Goal: Answer question/provide support: Share knowledge or assist other users

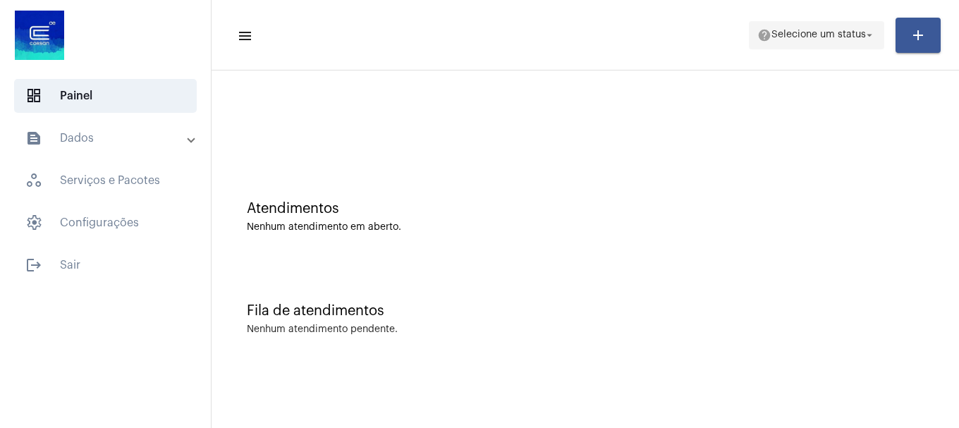
click at [864, 48] on button "help Selecione um status arrow_drop_down" at bounding box center [816, 35] width 135 height 28
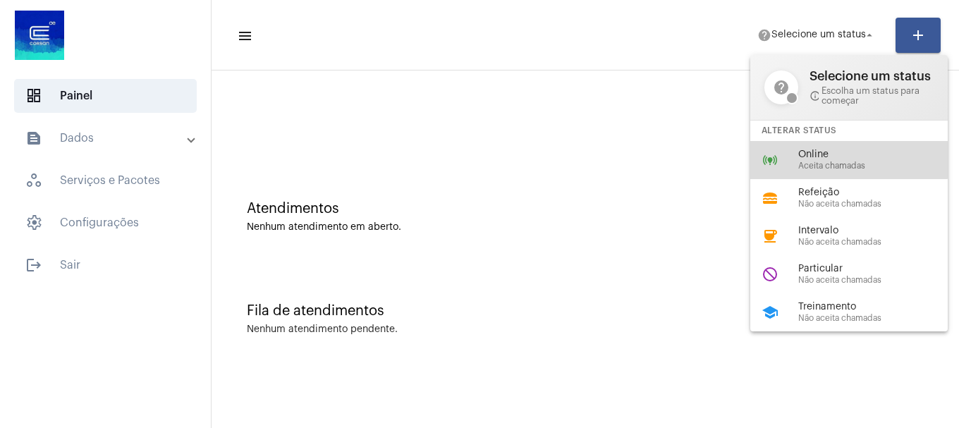
click at [841, 154] on span "Online" at bounding box center [878, 154] width 161 height 11
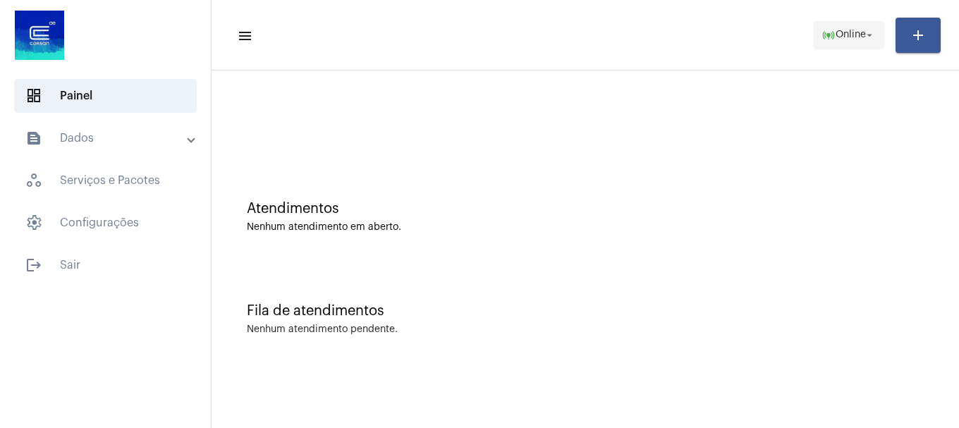
click at [837, 42] on span "online_prediction Online arrow_drop_down" at bounding box center [848, 34] width 54 height 25
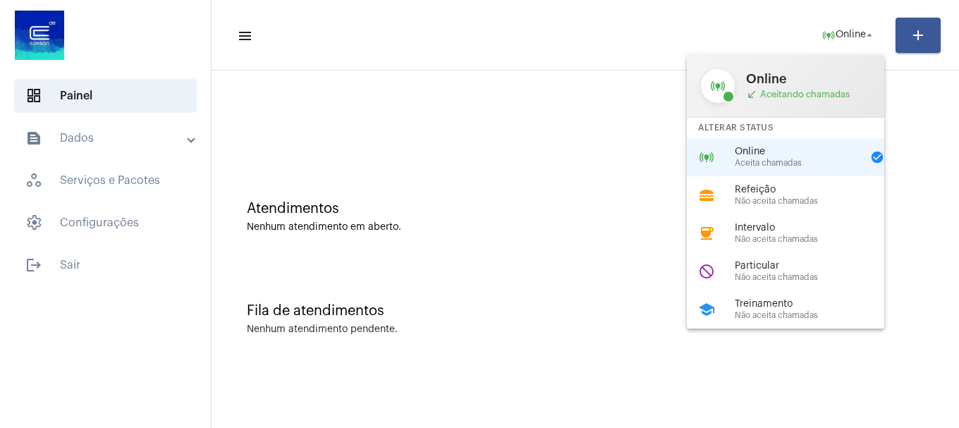
click at [405, 8] on div at bounding box center [479, 214] width 959 height 428
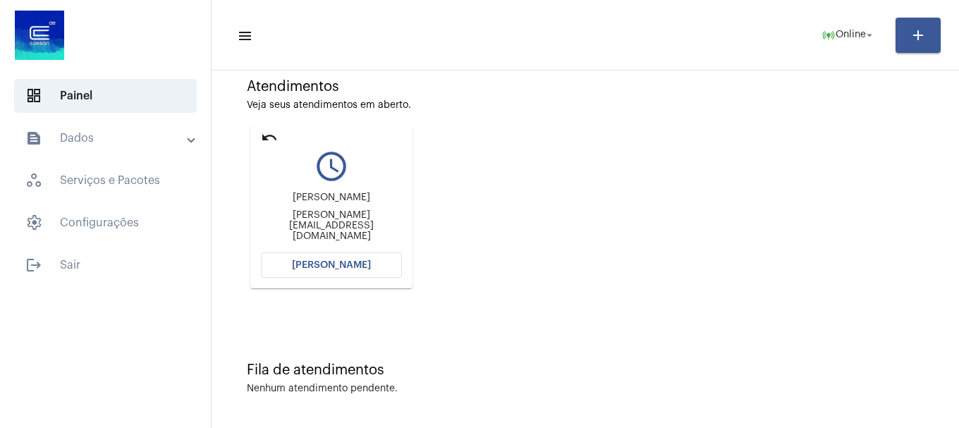
scroll to position [123, 0]
click at [367, 256] on button "[PERSON_NAME]" at bounding box center [331, 263] width 141 height 25
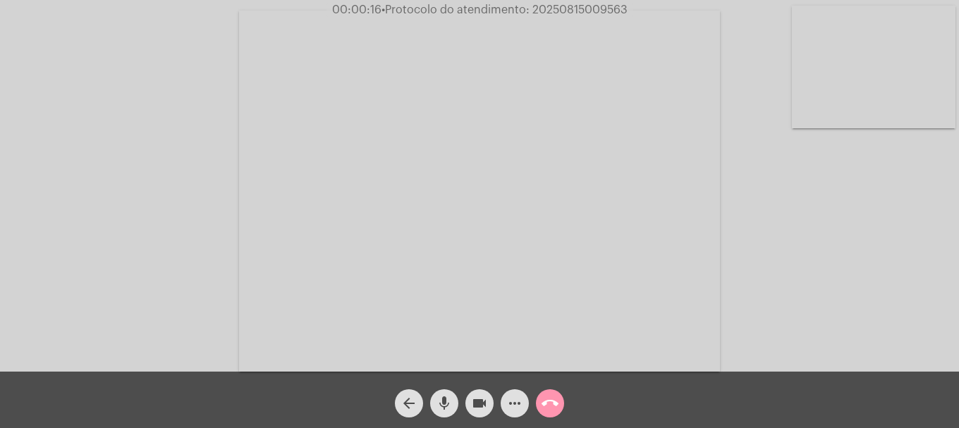
click at [519, 393] on span "more_horiz" at bounding box center [514, 403] width 17 height 28
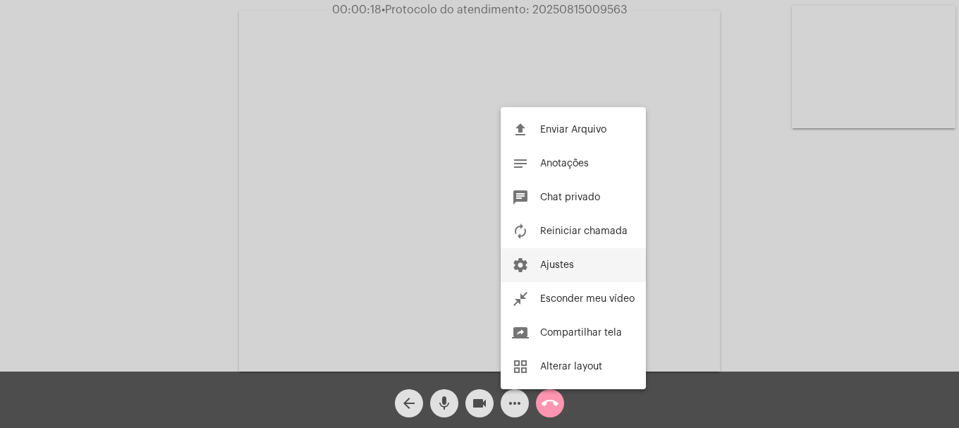
click at [527, 279] on button "settings Ajustes" at bounding box center [573, 265] width 145 height 34
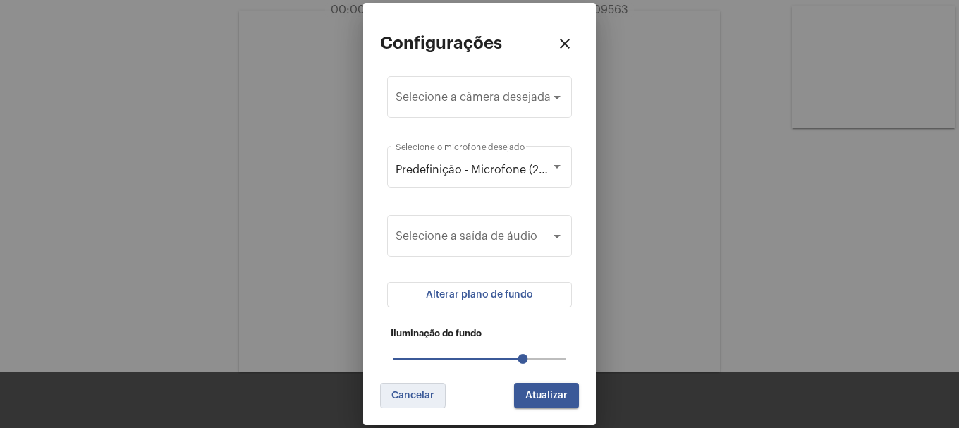
click at [419, 402] on button "Cancelar" at bounding box center [413, 395] width 66 height 25
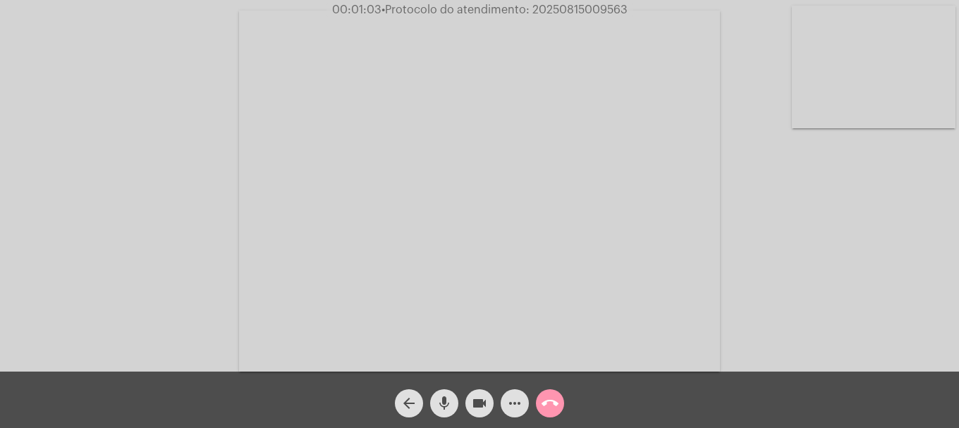
click at [515, 410] on mat-icon "more_horiz" at bounding box center [514, 403] width 17 height 17
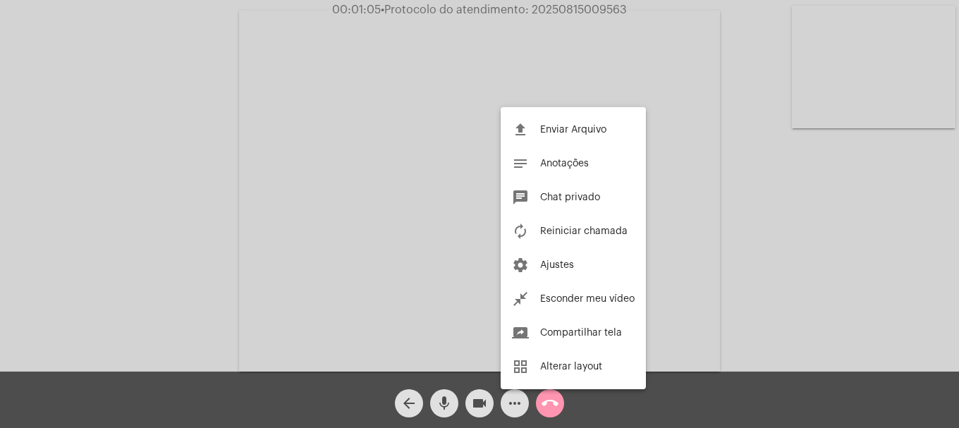
click at [142, 262] on div at bounding box center [479, 214] width 959 height 428
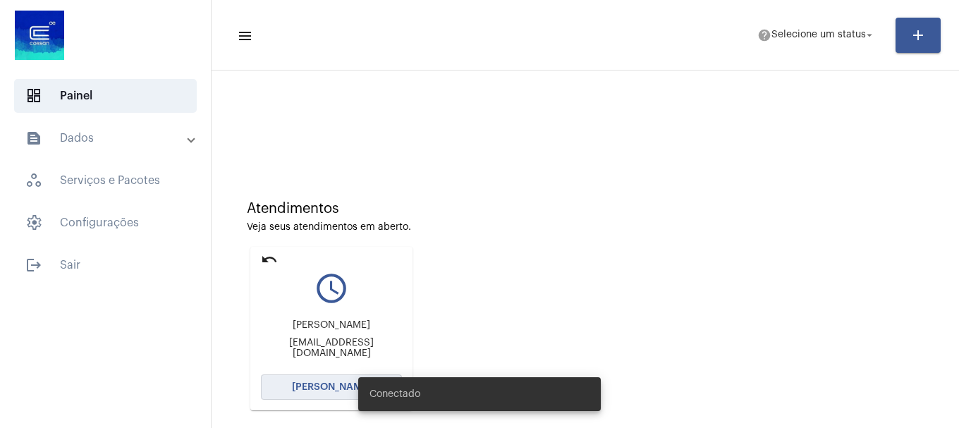
click at [325, 384] on span "[PERSON_NAME]" at bounding box center [331, 387] width 79 height 10
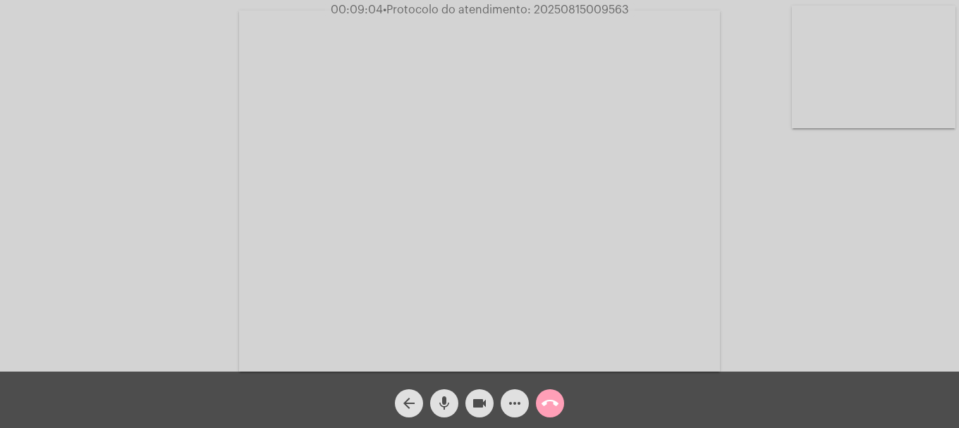
click at [541, 400] on button "call_end" at bounding box center [550, 403] width 28 height 28
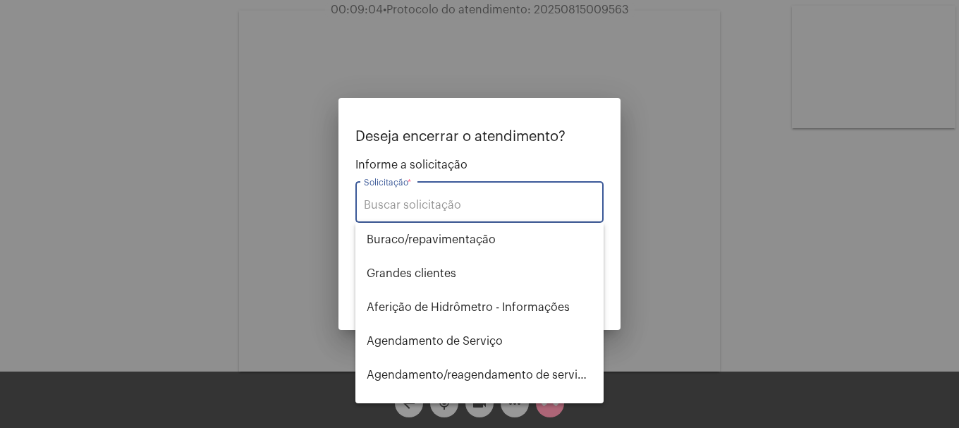
click at [456, 218] on div "Solicitação *" at bounding box center [479, 200] width 231 height 44
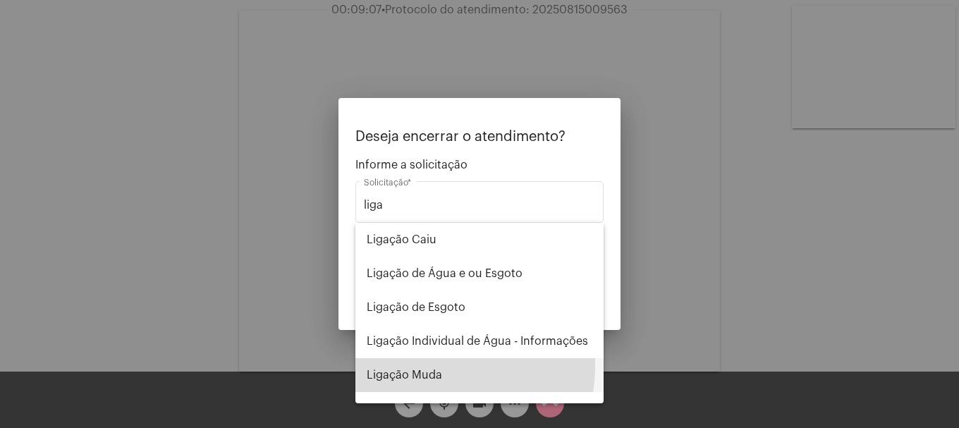
click at [427, 366] on span "Ligação Muda" at bounding box center [480, 375] width 226 height 34
type input "Ligação Muda"
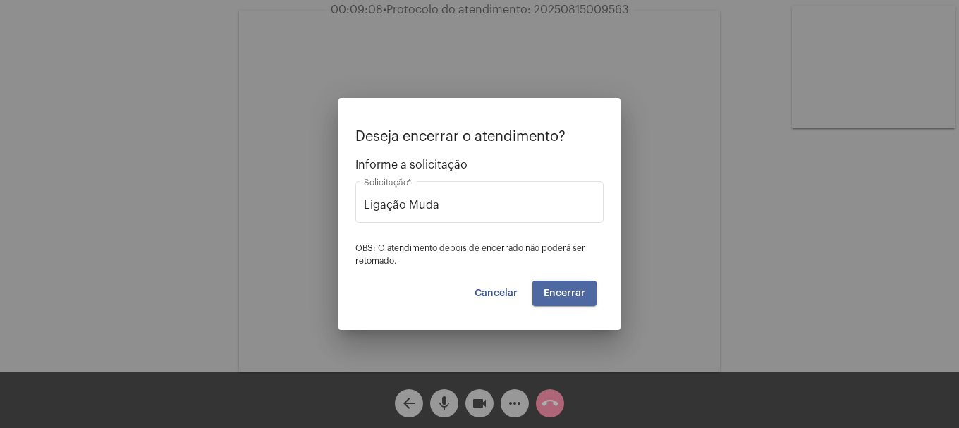
click at [544, 298] on button "Encerrar" at bounding box center [564, 293] width 64 height 25
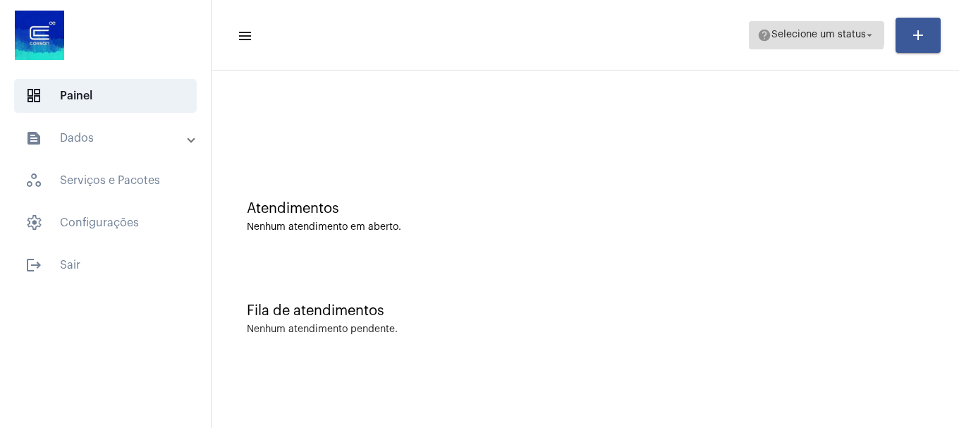
click at [766, 21] on button "help Selecione um status arrow_drop_down" at bounding box center [816, 35] width 135 height 28
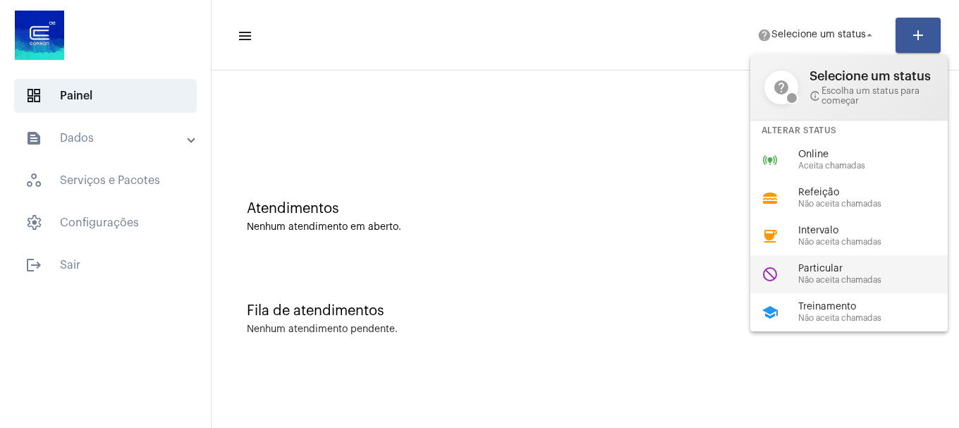
click at [817, 259] on div "do_not_disturb Particular Não aceita chamadas" at bounding box center [860, 274] width 220 height 38
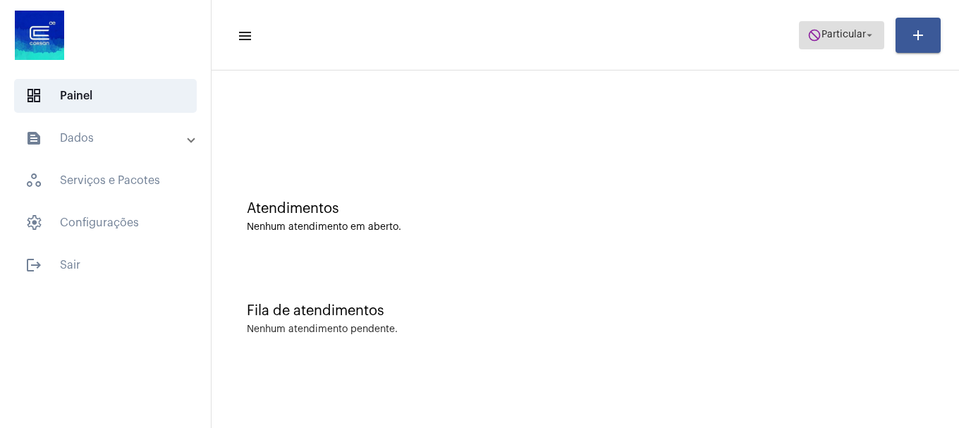
click at [822, 32] on span "Particular" at bounding box center [843, 35] width 44 height 10
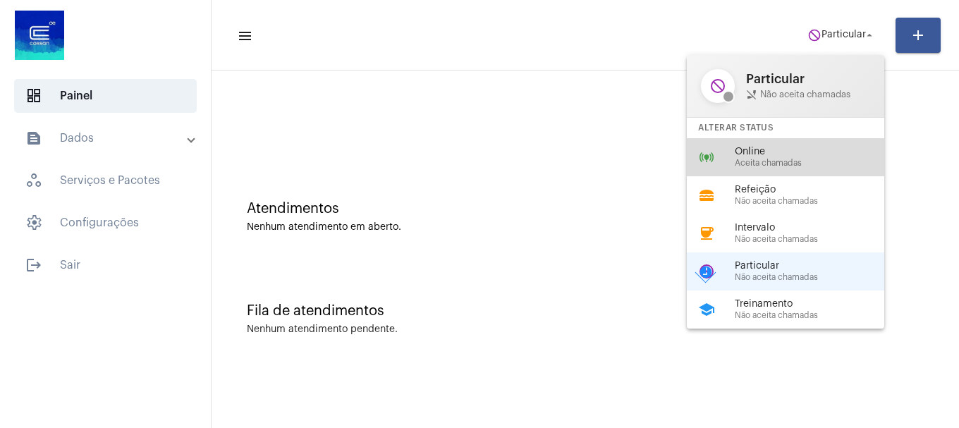
click at [798, 145] on div "online_prediction Online Aceita chamadas" at bounding box center [797, 157] width 220 height 38
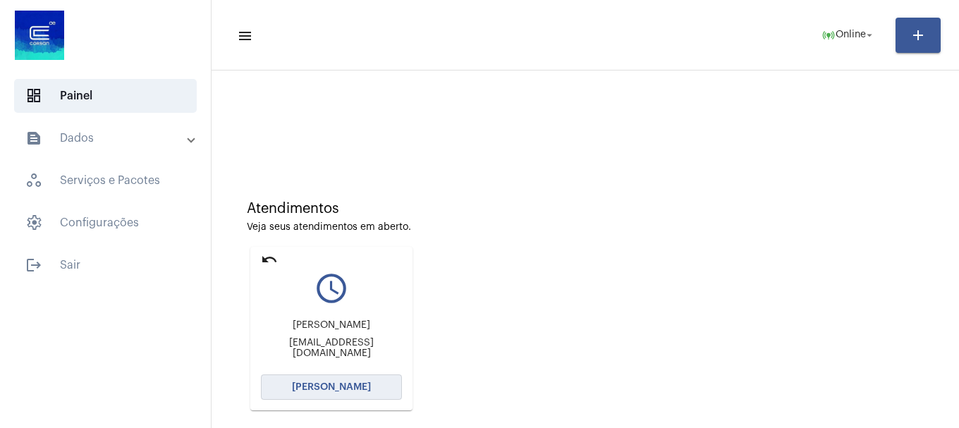
click at [324, 377] on button "[PERSON_NAME]" at bounding box center [331, 386] width 141 height 25
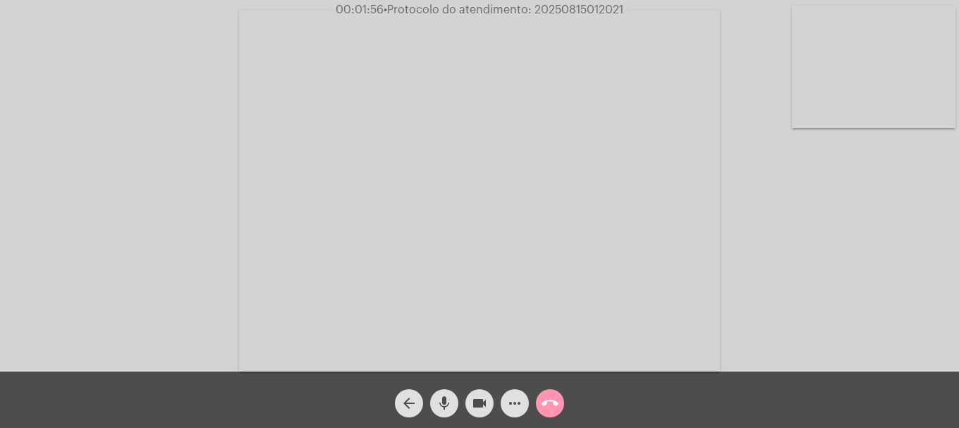
drag, startPoint x: 537, startPoint y: 4, endPoint x: 639, endPoint y: 1, distance: 102.3
click at [639, 1] on app-call "00:01:56 • Protocolo do atendimento: 20250815012021 Acessando Câmera e Microfon…" at bounding box center [479, 214] width 959 height 428
click at [616, 8] on span "• Protocolo do atendimento: 20250815012021" at bounding box center [504, 9] width 240 height 11
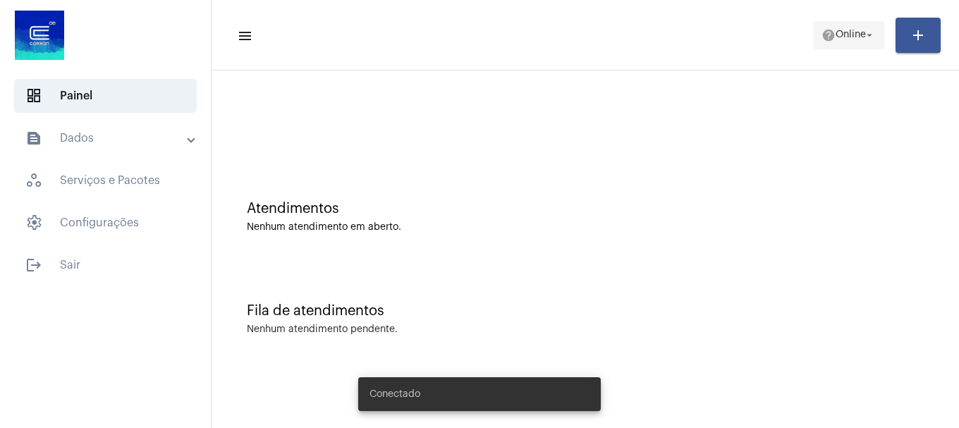
click at [814, 42] on button "help Online arrow_drop_down" at bounding box center [848, 35] width 71 height 28
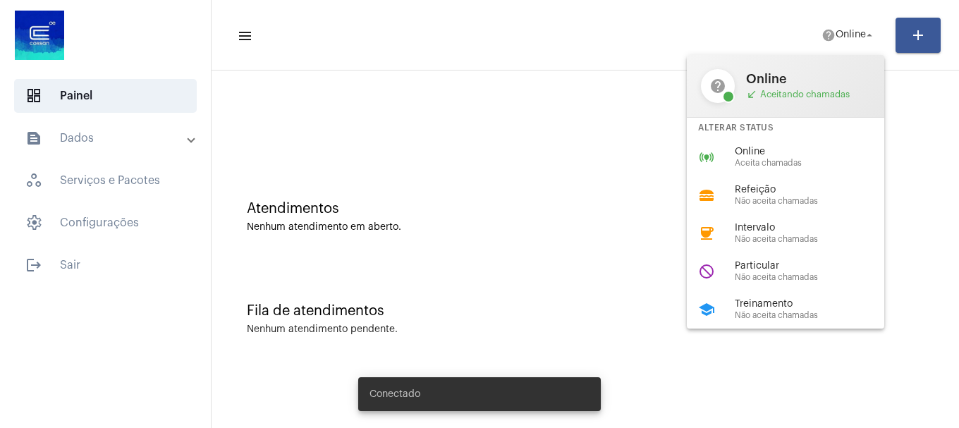
click at [752, 142] on div "online_prediction Online Aceita chamadas" at bounding box center [797, 157] width 220 height 38
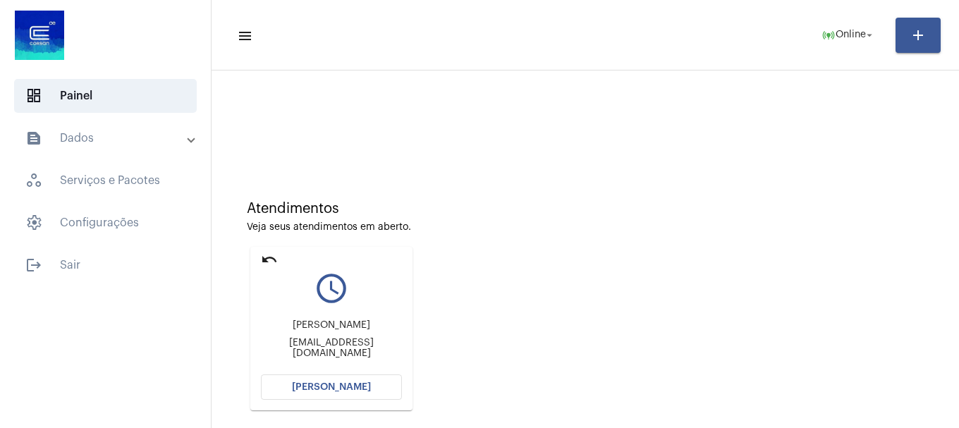
scroll to position [70, 0]
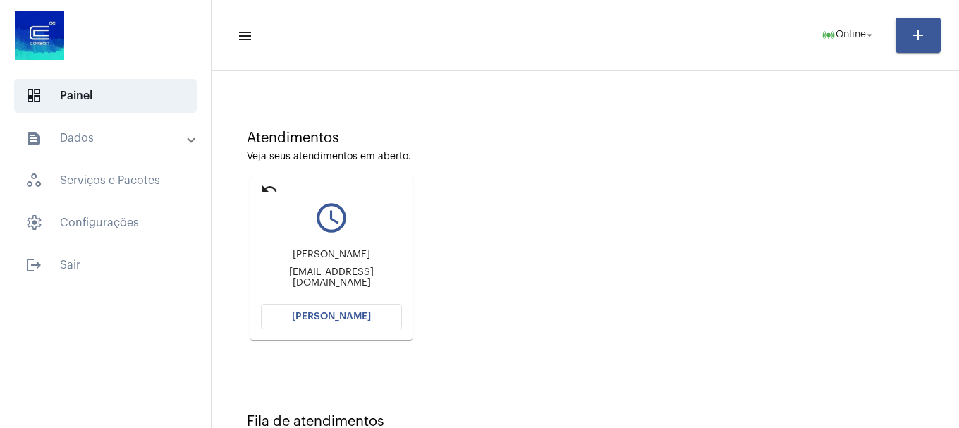
click at [299, 325] on button "[PERSON_NAME]" at bounding box center [331, 316] width 141 height 25
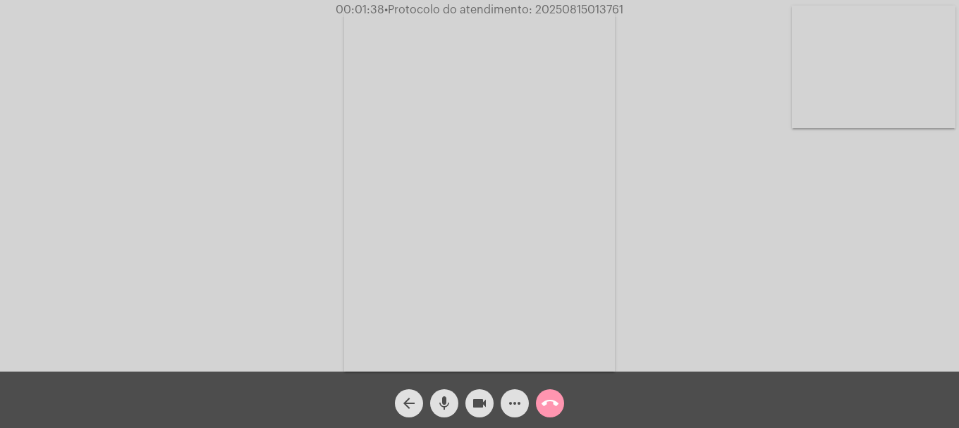
drag, startPoint x: 881, startPoint y: 64, endPoint x: 675, endPoint y: 324, distance: 331.2
click at [881, 65] on video at bounding box center [874, 67] width 164 height 123
click at [441, 408] on mat-icon "mic" at bounding box center [444, 403] width 17 height 17
click at [252, 261] on video at bounding box center [187, 189] width 164 height 218
click at [485, 409] on mat-icon "videocam" at bounding box center [479, 403] width 17 height 17
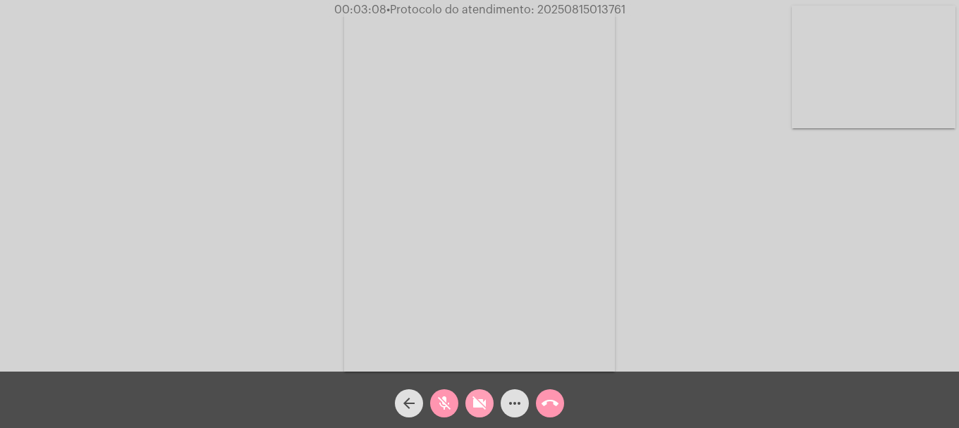
click at [477, 407] on mat-icon "videocam_off" at bounding box center [479, 403] width 17 height 17
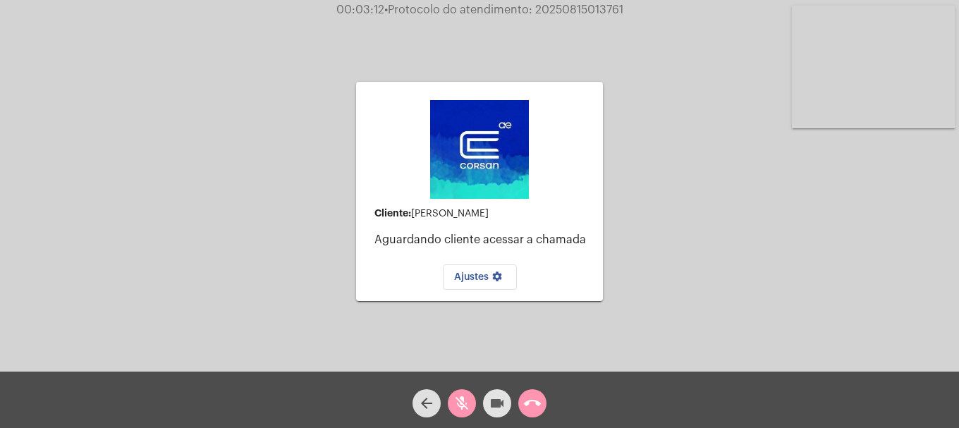
click at [496, 404] on mat-icon "videocam" at bounding box center [497, 403] width 17 height 17
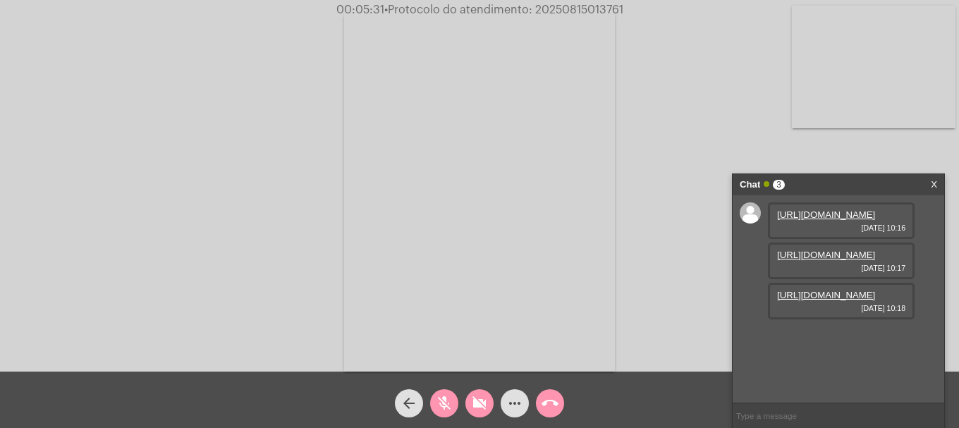
click at [475, 400] on mat-icon "videocam_off" at bounding box center [479, 403] width 17 height 17
click at [448, 406] on mat-icon "mic_off" at bounding box center [444, 403] width 17 height 17
click at [814, 220] on link "https://neft-transfer-bucket.s3.amazonaws.com/temp-70e66825-66df-79e3-1a31-f9e0…" at bounding box center [826, 214] width 98 height 11
click at [838, 260] on link "https://neft-transfer-bucket.s3.amazonaws.com/temp-4664c038-f78b-4c70-9d54-4e72…" at bounding box center [826, 255] width 98 height 11
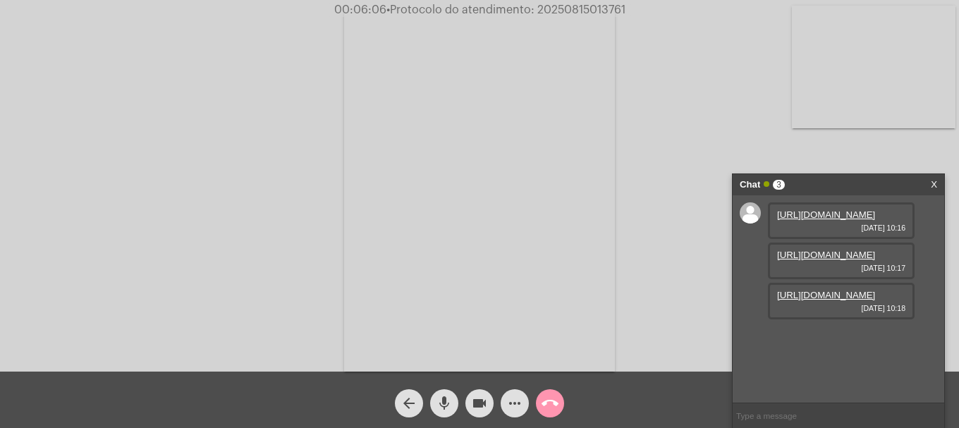
click at [805, 300] on link "https://neft-transfer-bucket.s3.amazonaws.com/temp-fc0a9fad-8376-5e15-7582-be4b…" at bounding box center [826, 295] width 98 height 11
click at [448, 403] on mat-icon "mic" at bounding box center [444, 403] width 17 height 17
click at [475, 396] on mat-icon "videocam" at bounding box center [479, 403] width 17 height 17
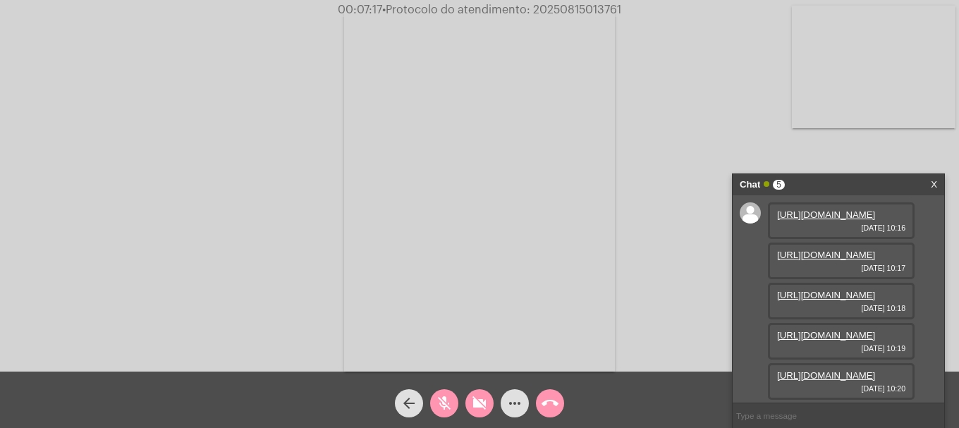
click at [474, 396] on mat-icon "videocam_off" at bounding box center [479, 403] width 17 height 17
click at [840, 330] on link "https://neft-transfer-bucket.s3.amazonaws.com/temp-3cfedc1a-18c7-3f2f-51bd-7e66…" at bounding box center [826, 335] width 98 height 11
click at [829, 370] on link "https://neft-transfer-bucket.s3.amazonaws.com/temp-e6fa46e2-9ae0-cfb2-2233-fef4…" at bounding box center [826, 375] width 98 height 11
click at [828, 370] on link "https://neft-transfer-bucket.s3.amazonaws.com/temp-e6fa46e2-9ae0-cfb2-2233-fef4…" at bounding box center [826, 375] width 98 height 11
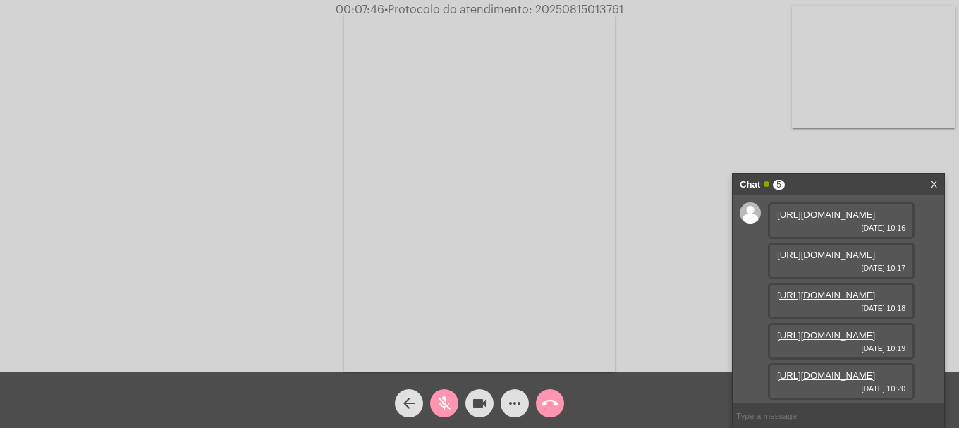
click at [446, 403] on mat-icon "mic_off" at bounding box center [444, 403] width 17 height 17
click at [441, 412] on mat-icon "mic" at bounding box center [444, 403] width 17 height 17
click at [805, 370] on link "https://neft-transfer-bucket.s3.amazonaws.com/temp-e6fa46e2-9ae0-cfb2-2233-fef4…" at bounding box center [826, 375] width 98 height 11
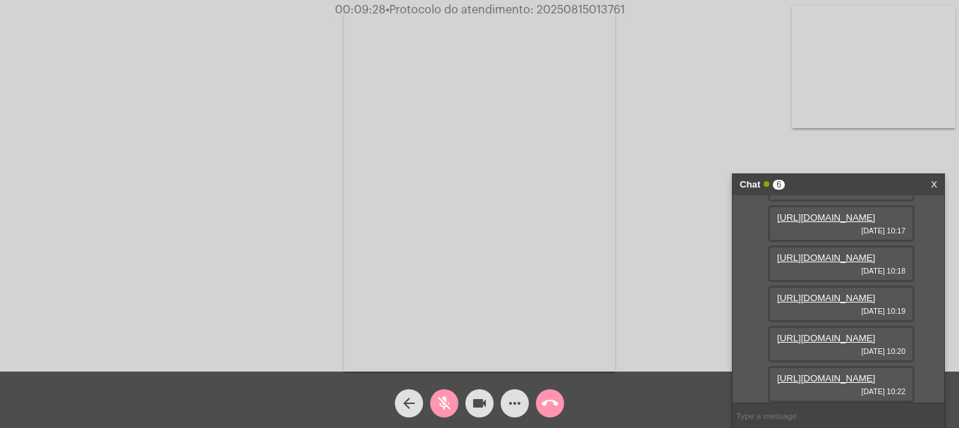
scroll to position [228, 0]
click at [802, 373] on link "https://neft-transfer-bucket.s3.amazonaws.com/temp-ac6c2402-abf8-2a2f-38fe-0b69…" at bounding box center [826, 378] width 98 height 11
click at [443, 403] on mat-icon "mic_off" at bounding box center [444, 403] width 17 height 17
click at [921, 84] on video at bounding box center [874, 67] width 164 height 123
click at [443, 398] on mat-icon "mic" at bounding box center [444, 403] width 17 height 17
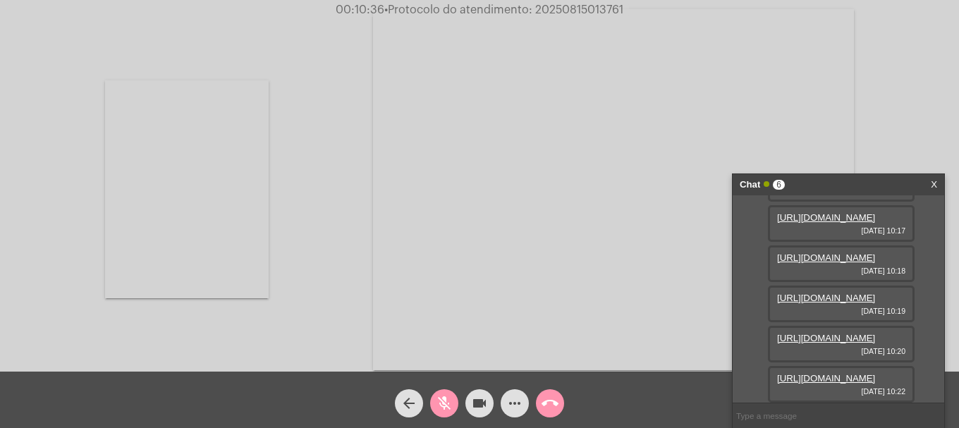
click at [467, 391] on div "videocam" at bounding box center [479, 399] width 35 height 35
click at [469, 392] on div "videocam_off" at bounding box center [479, 399] width 35 height 35
click at [476, 403] on mat-icon "videocam" at bounding box center [479, 403] width 17 height 17
click at [831, 373] on link "https://neft-transfer-bucket.s3.amazonaws.com/temp-526e01c2-7a76-4d36-4561-f186…" at bounding box center [826, 378] width 98 height 11
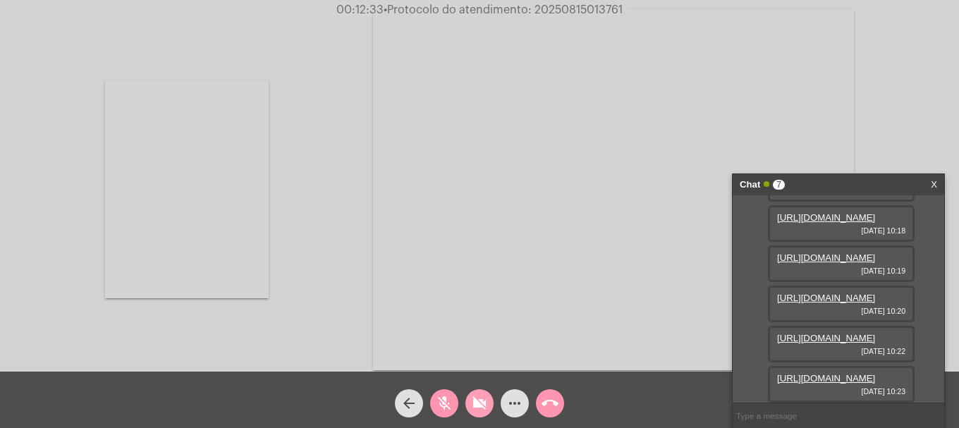
click at [471, 411] on mat-icon "videocam_off" at bounding box center [479, 403] width 17 height 17
click at [450, 407] on mat-icon "mic_off" at bounding box center [444, 403] width 17 height 17
click at [278, 95] on div "Acessando Câmera e Microfone..." at bounding box center [479, 188] width 956 height 372
click at [452, 401] on mat-icon "mic" at bounding box center [444, 403] width 17 height 17
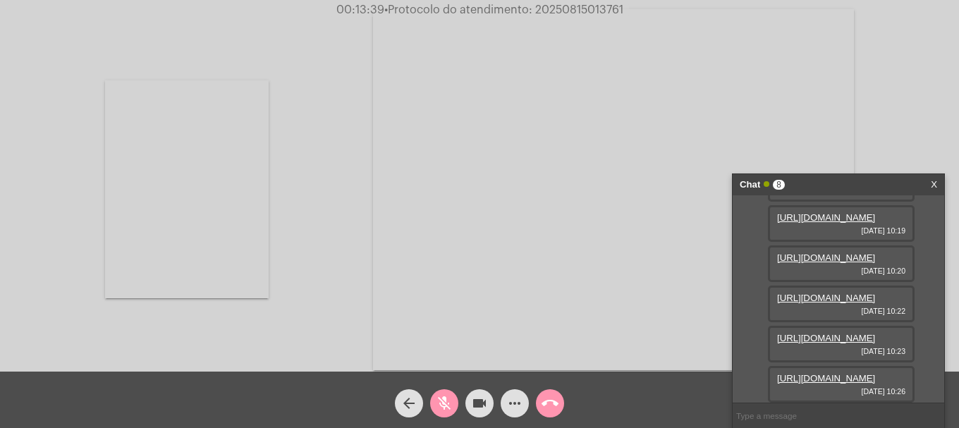
click at [805, 373] on link "https://neft-transfer-bucket.s3.amazonaws.com/temp-c2cd229c-8af7-e31d-92af-661f…" at bounding box center [826, 378] width 98 height 11
click at [473, 408] on mat-icon "videocam" at bounding box center [479, 403] width 17 height 17
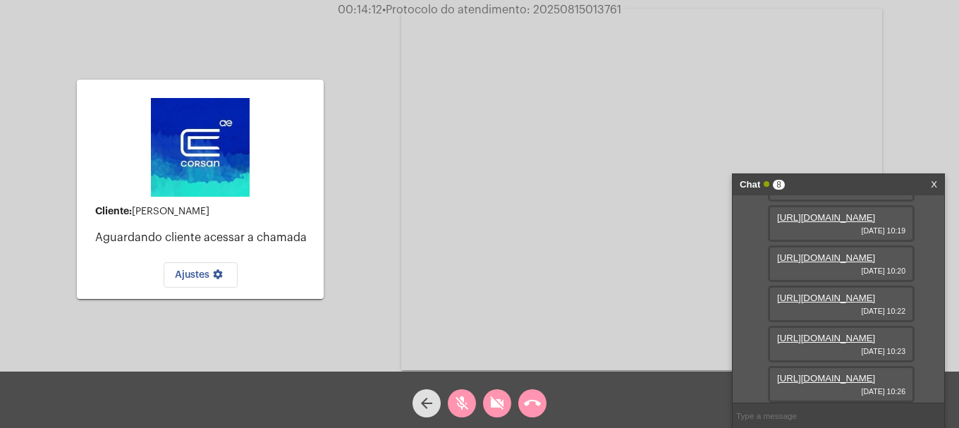
click at [493, 400] on mat-icon "videocam_off" at bounding box center [497, 403] width 17 height 17
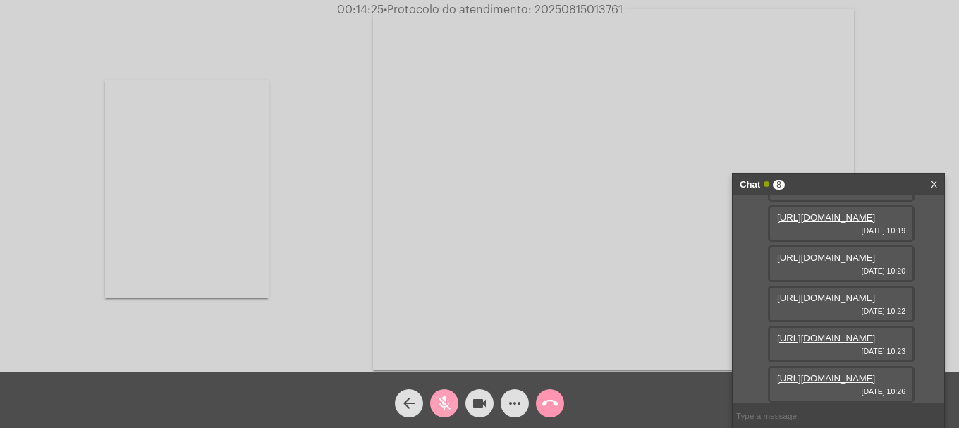
click at [446, 415] on span "mic_off" at bounding box center [444, 403] width 17 height 28
click at [291, 223] on div "Acessando Câmera e Microfone..." at bounding box center [479, 188] width 956 height 372
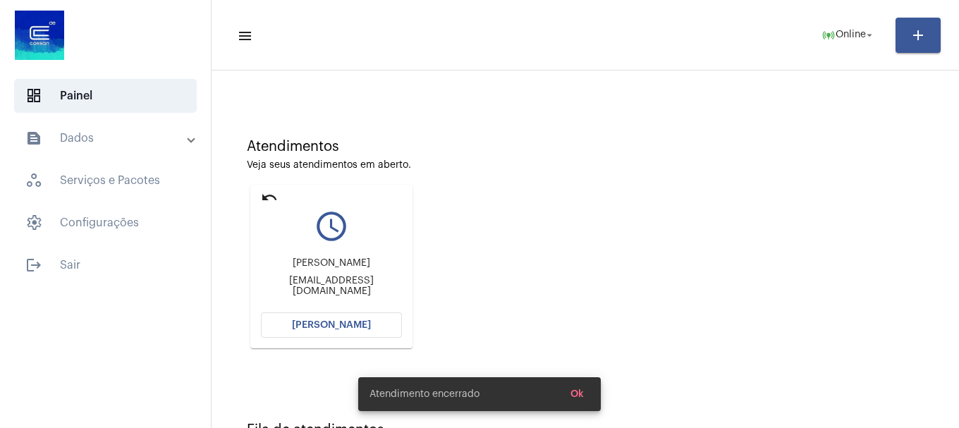
scroll to position [123, 0]
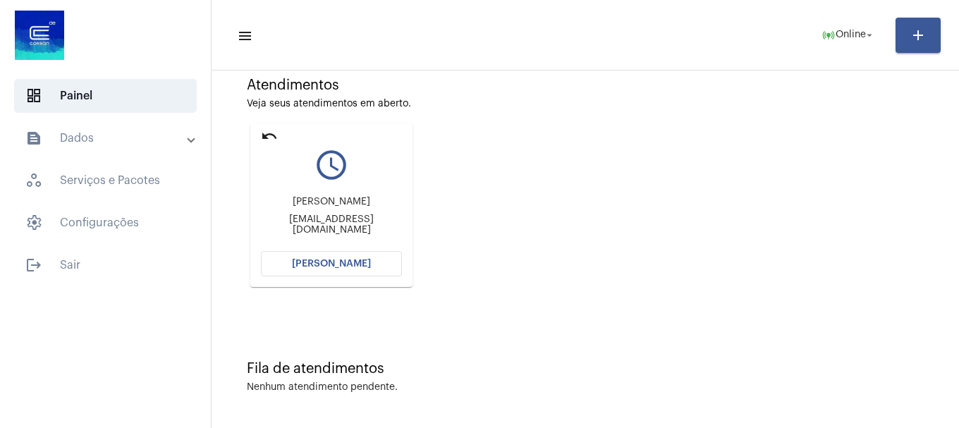
click at [337, 262] on span "[PERSON_NAME]" at bounding box center [331, 264] width 79 height 10
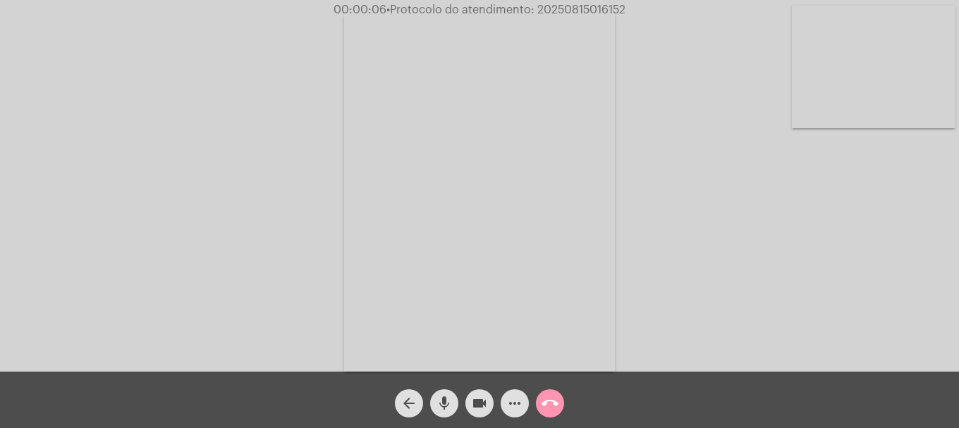
click at [957, 75] on div "Acessando Câmera e Microfone..." at bounding box center [479, 190] width 956 height 372
click at [927, 80] on video at bounding box center [874, 67] width 164 height 123
click at [212, 205] on video at bounding box center [187, 189] width 164 height 218
click at [426, 410] on div "arrow_back" at bounding box center [408, 399] width 35 height 35
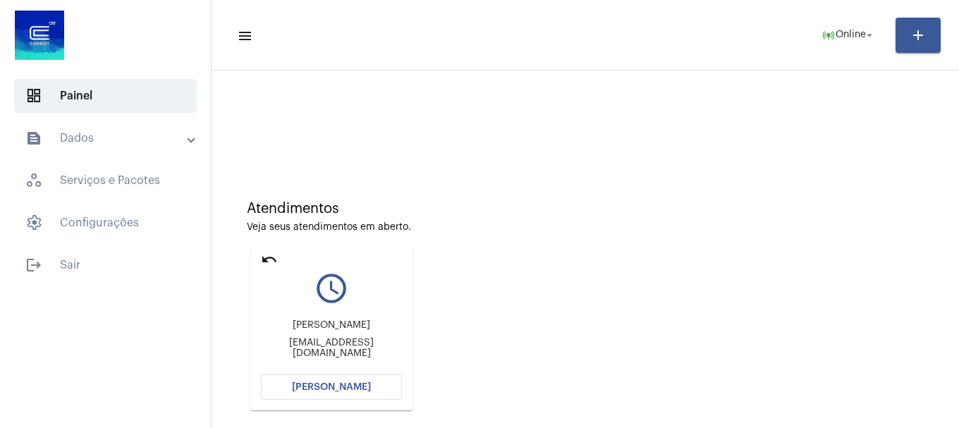
click at [332, 383] on span "[PERSON_NAME]" at bounding box center [331, 387] width 79 height 10
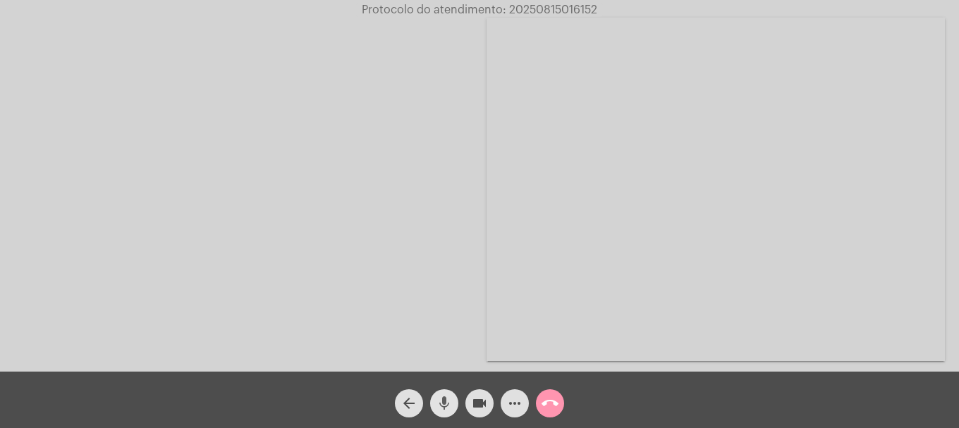
click at [444, 400] on mat-icon "mic" at bounding box center [444, 403] width 17 height 17
click at [447, 403] on mat-icon "mic_off" at bounding box center [444, 403] width 17 height 17
click at [905, 85] on video at bounding box center [874, 67] width 164 height 123
click at [236, 195] on video at bounding box center [187, 189] width 164 height 218
click at [452, 398] on mat-icon "mic" at bounding box center [444, 403] width 17 height 17
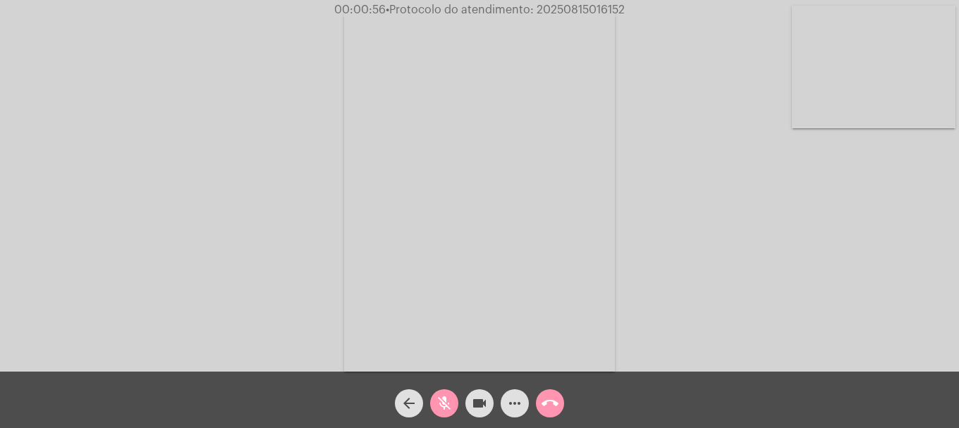
click at [452, 398] on mat-icon "mic_off" at bounding box center [444, 403] width 17 height 17
drag, startPoint x: 352, startPoint y: 127, endPoint x: 488, endPoint y: 302, distance: 221.5
click at [488, 302] on video at bounding box center [479, 191] width 271 height 361
click at [283, 223] on video at bounding box center [212, 189] width 271 height 361
click at [897, 70] on video at bounding box center [874, 67] width 164 height 123
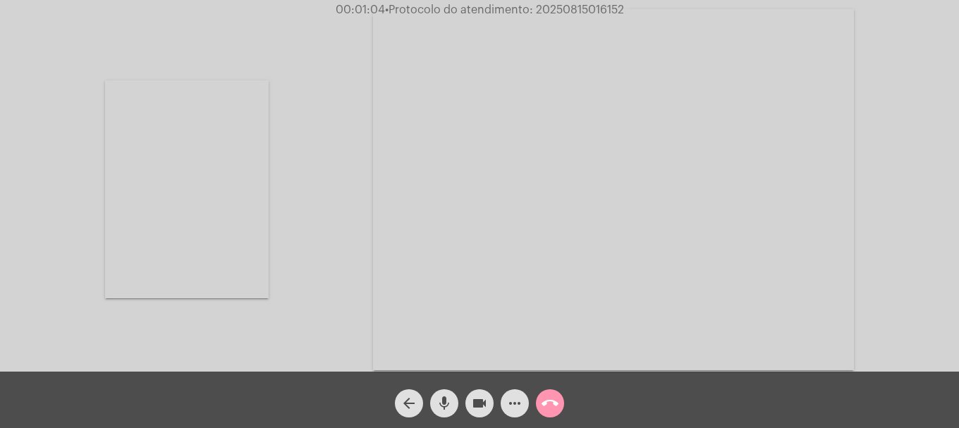
click at [208, 154] on video at bounding box center [187, 189] width 164 height 218
click at [878, 59] on video at bounding box center [874, 67] width 164 height 123
click at [242, 207] on video at bounding box center [187, 189] width 164 height 218
click at [870, 102] on video at bounding box center [874, 67] width 164 height 123
click at [173, 228] on video at bounding box center [187, 189] width 164 height 218
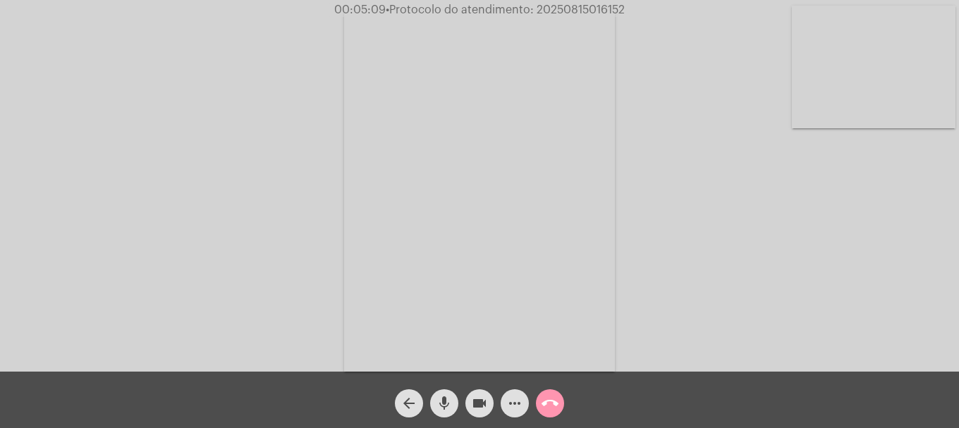
click at [486, 407] on mat-icon "videocam" at bounding box center [479, 403] width 17 height 17
click at [450, 404] on mat-icon "mic" at bounding box center [444, 403] width 17 height 17
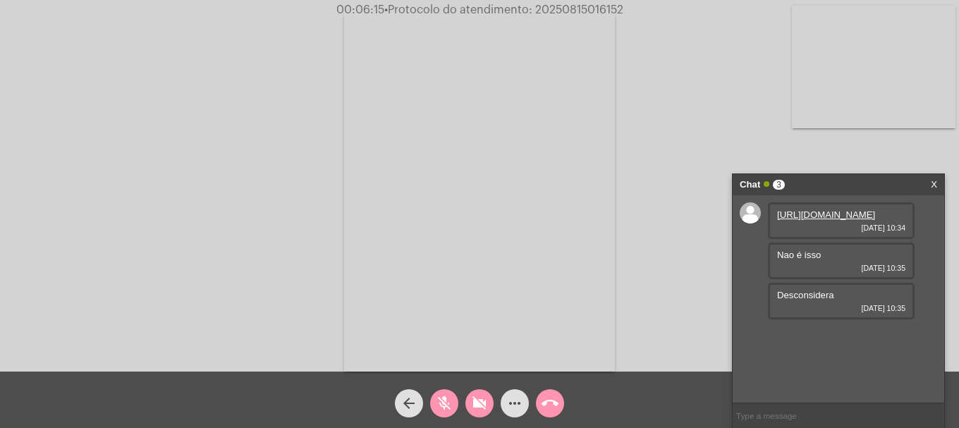
click at [480, 411] on mat-icon "videocam_off" at bounding box center [479, 403] width 17 height 17
click at [456, 406] on button "mic_off" at bounding box center [444, 403] width 28 height 28
click at [825, 220] on link "https://neft-transfer-bucket.s3.amazonaws.com/temp-708f5ca2-45ae-4fae-04dd-0af9…" at bounding box center [826, 214] width 98 height 11
click at [786, 341] on link "https://neft-transfer-bucket.s3.amazonaws.com/temp-43db73dc-e518-4c5c-3949-e230…" at bounding box center [826, 335] width 98 height 11
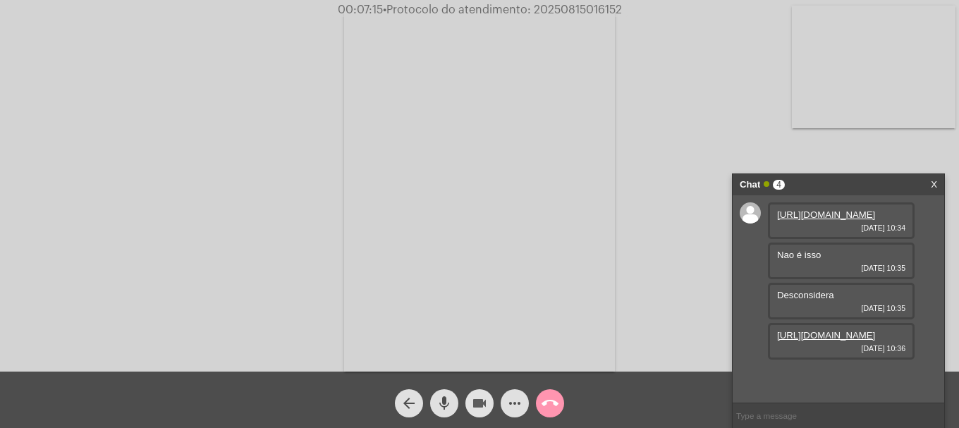
click at [477, 409] on mat-icon "videocam" at bounding box center [479, 403] width 17 height 17
click at [453, 405] on button "mic" at bounding box center [444, 403] width 28 height 28
click at [472, 405] on mat-icon "videocam_off" at bounding box center [479, 403] width 17 height 17
click at [460, 405] on div "mic_off" at bounding box center [444, 399] width 35 height 35
click at [807, 415] on input "text" at bounding box center [837, 415] width 211 height 25
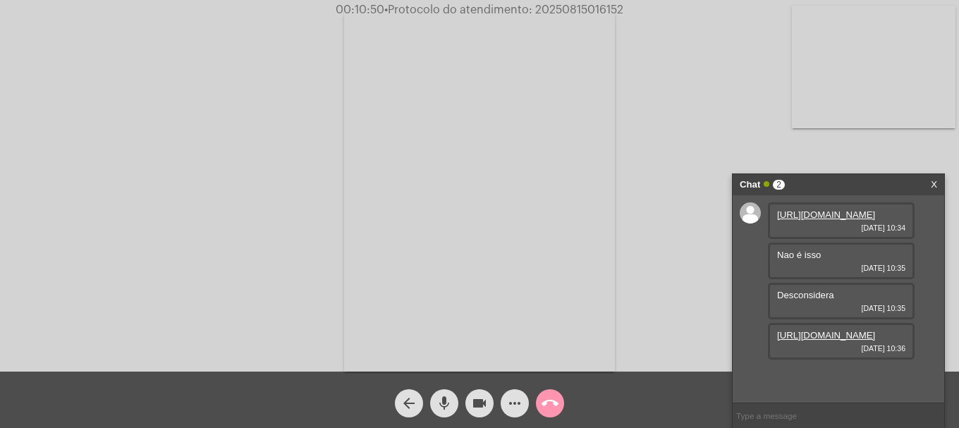
paste input "Y23SG2164767"
type input "Y23SG2164767"
click at [481, 406] on mat-icon "videocam" at bounding box center [479, 403] width 17 height 17
click at [481, 406] on mat-icon "videocam_off" at bounding box center [479, 403] width 17 height 17
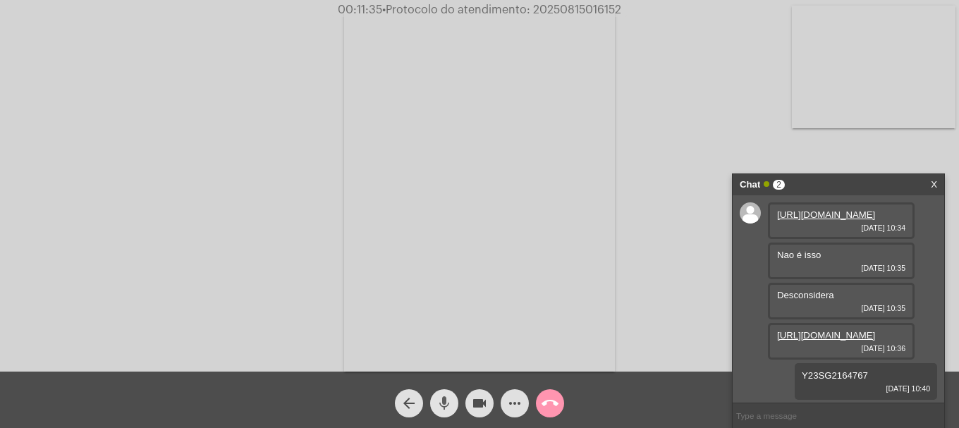
click at [441, 408] on mat-icon "mic" at bounding box center [444, 403] width 17 height 17
click at [473, 405] on mat-icon "videocam" at bounding box center [479, 403] width 17 height 17
click at [473, 405] on mat-icon "videocam_off" at bounding box center [479, 403] width 17 height 17
click at [448, 413] on span "mic_off" at bounding box center [444, 403] width 17 height 28
drag, startPoint x: 851, startPoint y: 376, endPoint x: 786, endPoint y: 375, distance: 64.9
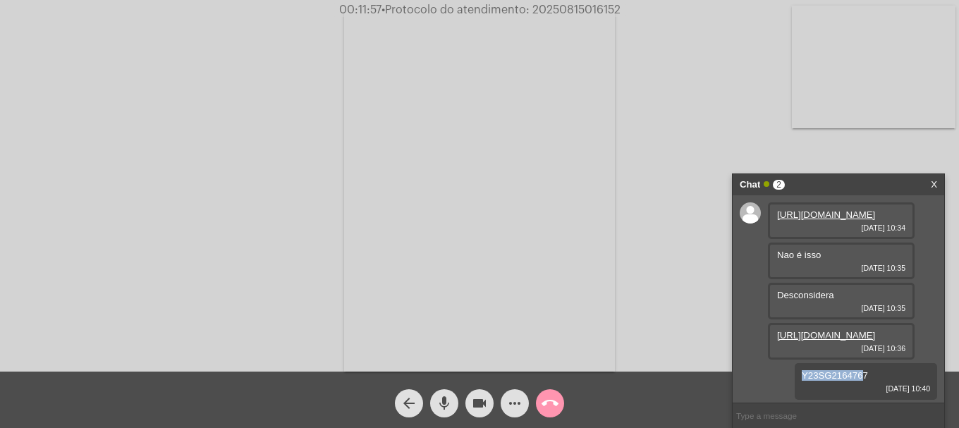
click at [795, 375] on div "Y23SG2164767 15/08/2025 10:40" at bounding box center [866, 381] width 142 height 37
click at [851, 374] on span "Y23SG2164767" at bounding box center [835, 375] width 66 height 11
drag, startPoint x: 865, startPoint y: 379, endPoint x: 772, endPoint y: 378, distance: 93.1
click at [772, 378] on div "https://neft-transfer-bucket.s3.amazonaws.com/temp-708f5ca2-45ae-4fae-04dd-0af9…" at bounding box center [837, 298] width 211 height 207
copy span "Y23SG2164767"
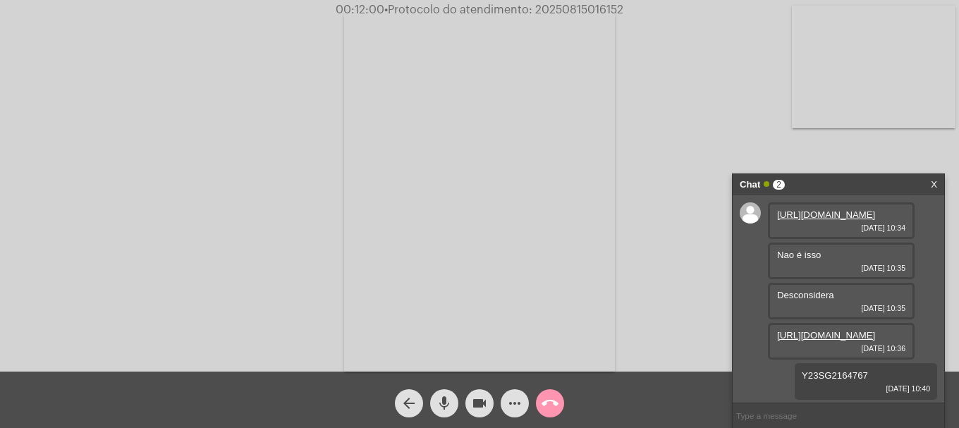
click at [795, 417] on input "text" at bounding box center [837, 415] width 211 height 25
paste input "Y23SG2164767"
type input "Y23SG2164767"
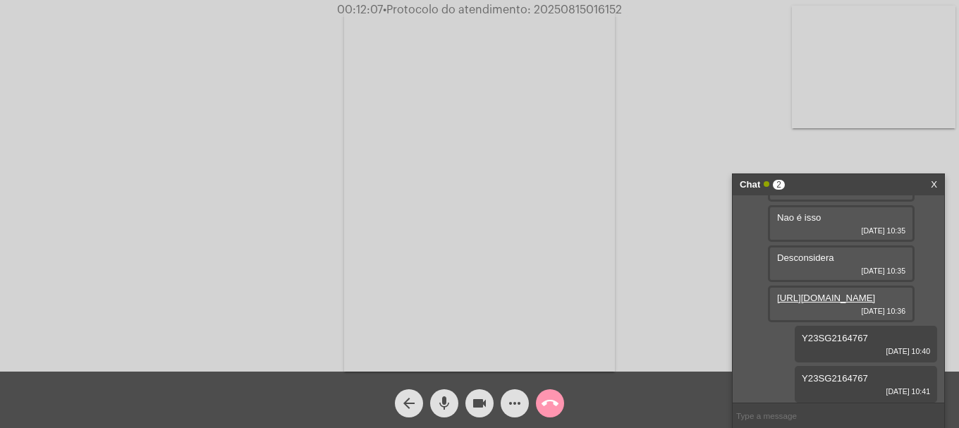
scroll to position [101, 0]
click at [477, 407] on mat-icon "videocam" at bounding box center [479, 403] width 17 height 17
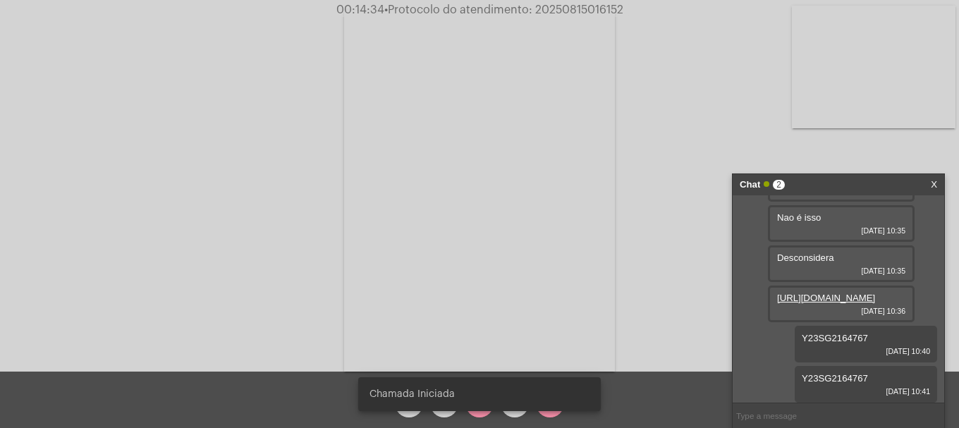
click at [474, 411] on div "Chamada Iniciada" at bounding box center [479, 394] width 276 height 68
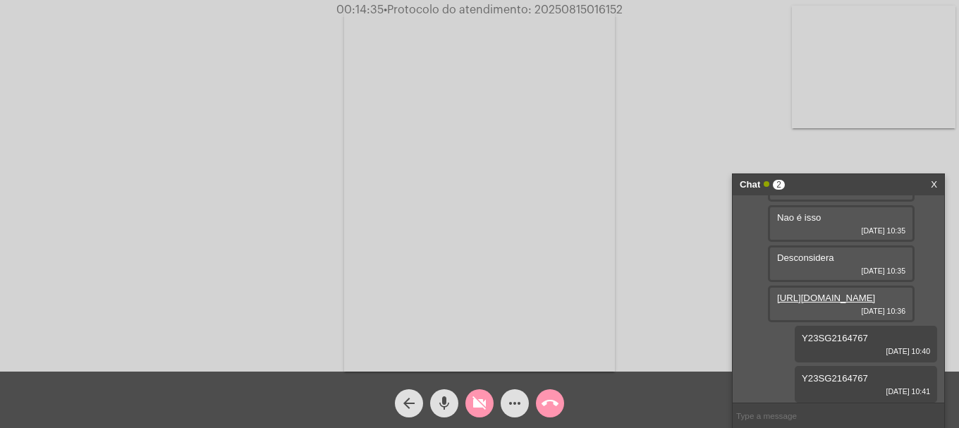
click at [477, 411] on mat-icon "videocam_off" at bounding box center [479, 403] width 17 height 17
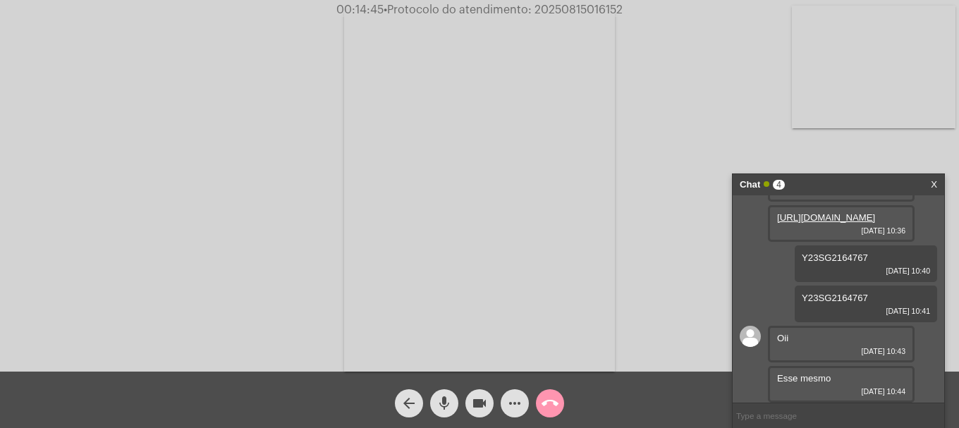
scroll to position [181, 0]
click at [875, 35] on video at bounding box center [874, 67] width 164 height 123
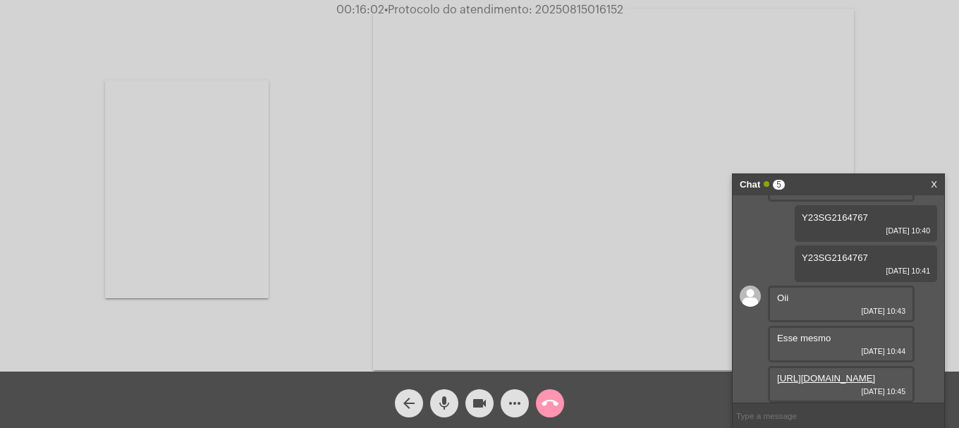
scroll to position [253, 0]
click at [815, 376] on link "https://neft-transfer-bucket.s3.amazonaws.com/temp-5cf180b9-175d-2772-b5ed-cb05…" at bounding box center [826, 378] width 98 height 11
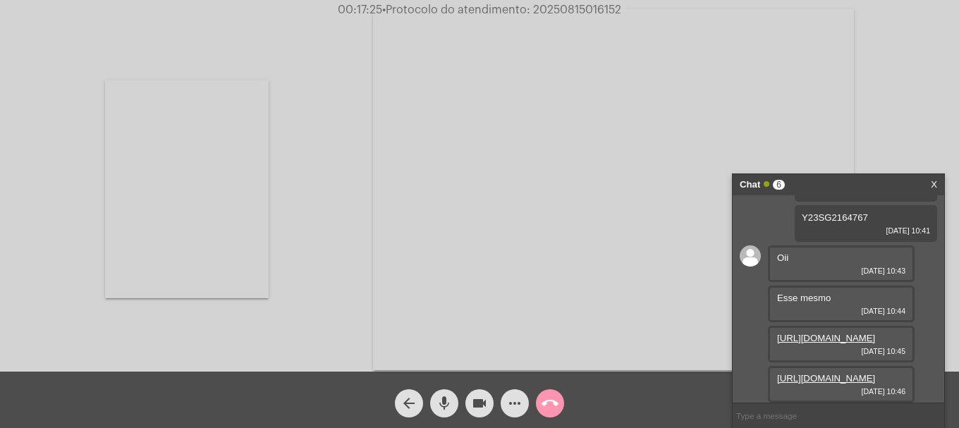
scroll to position [325, 0]
click at [836, 373] on link "https://neft-transfer-bucket.s3.amazonaws.com/temp-332ddc63-21d9-e926-336d-48f6…" at bounding box center [826, 378] width 98 height 11
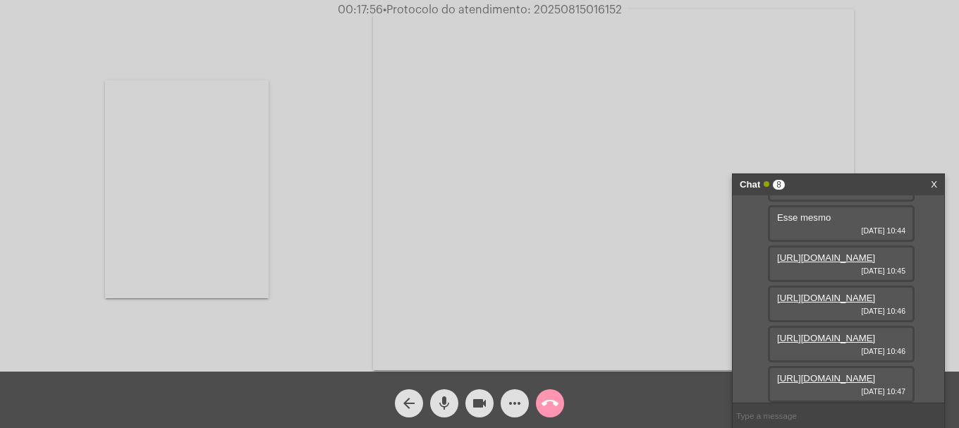
scroll to position [469, 0]
click at [830, 373] on link "https://neft-transfer-bucket.s3.amazonaws.com/temp-b0841eef-ca92-0679-d7fa-c886…" at bounding box center [826, 378] width 98 height 11
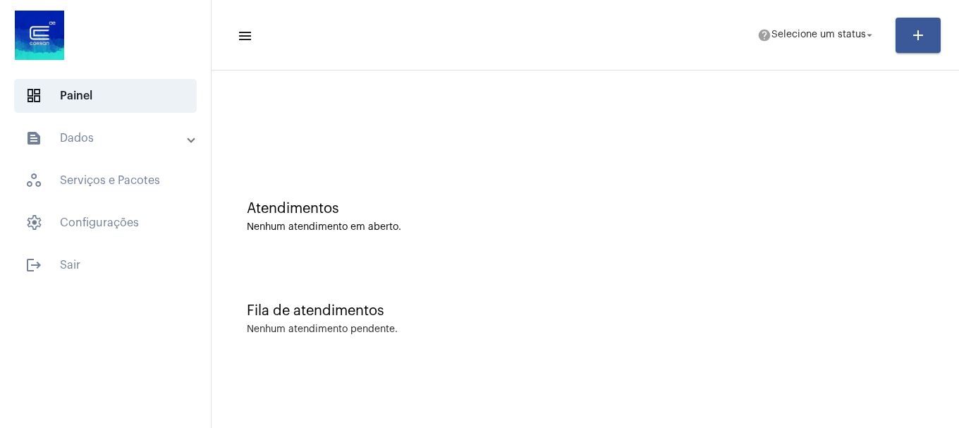
click at [734, 21] on mat-toolbar-row "menu help Selecione um status arrow_drop_down add" at bounding box center [584, 35] width 747 height 45
click at [805, 54] on mat-toolbar-row "menu help Selecione um status arrow_drop_down add" at bounding box center [584, 35] width 747 height 45
click at [808, 41] on span "help Selecione um status arrow_drop_down" at bounding box center [816, 34] width 118 height 25
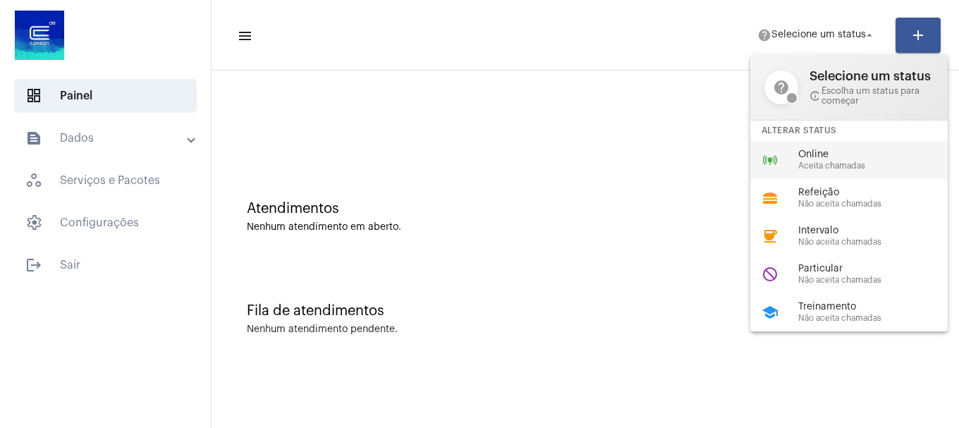
click at [832, 149] on span "Online" at bounding box center [878, 154] width 161 height 11
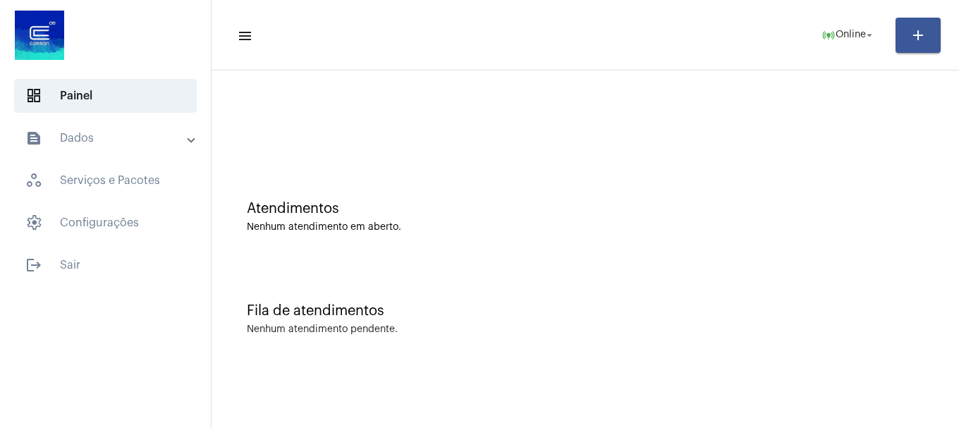
click at [110, 149] on mat-expansion-panel-header "text_snippet_outlined Dados" at bounding box center [109, 138] width 202 height 34
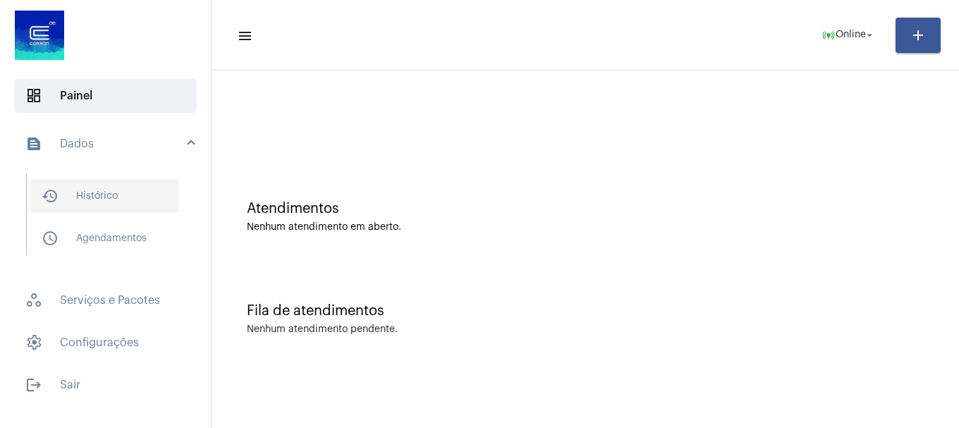
click at [120, 193] on span "history_outlined Histórico" at bounding box center [104, 196] width 149 height 34
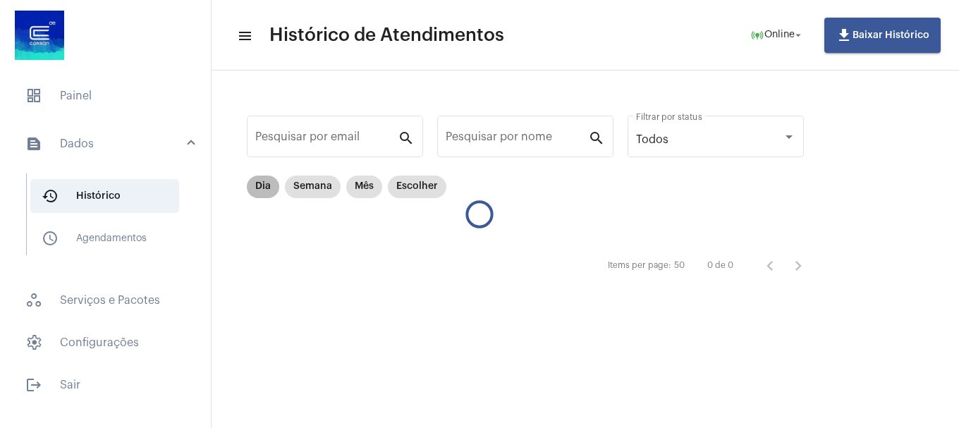
click at [266, 190] on mat-chip "Dia" at bounding box center [263, 187] width 32 height 23
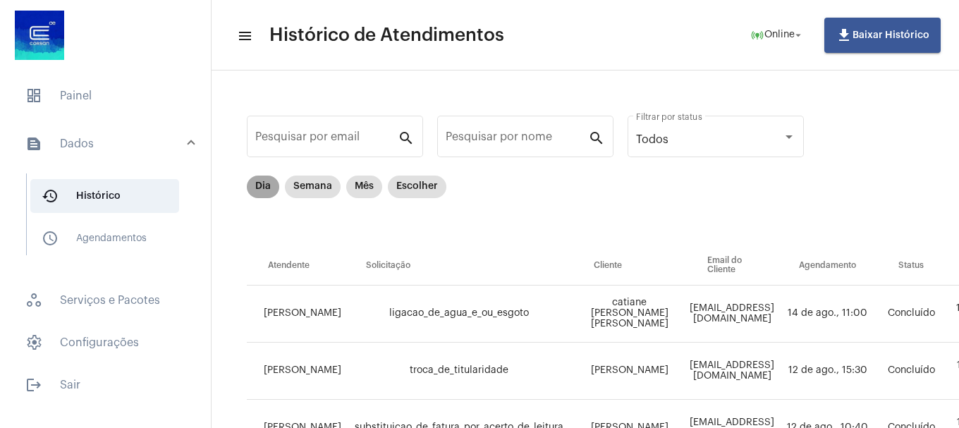
click at [257, 183] on mat-chip "Dia" at bounding box center [263, 187] width 32 height 23
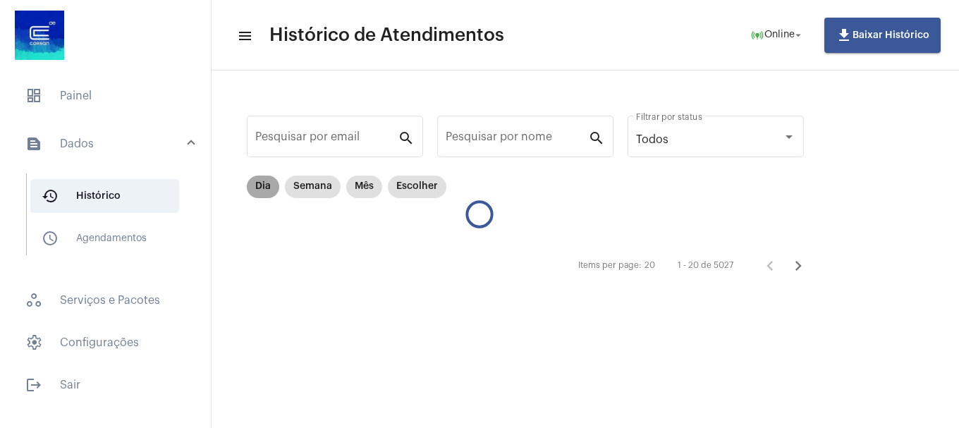
click at [257, 183] on mat-chip "Dia" at bounding box center [263, 187] width 32 height 23
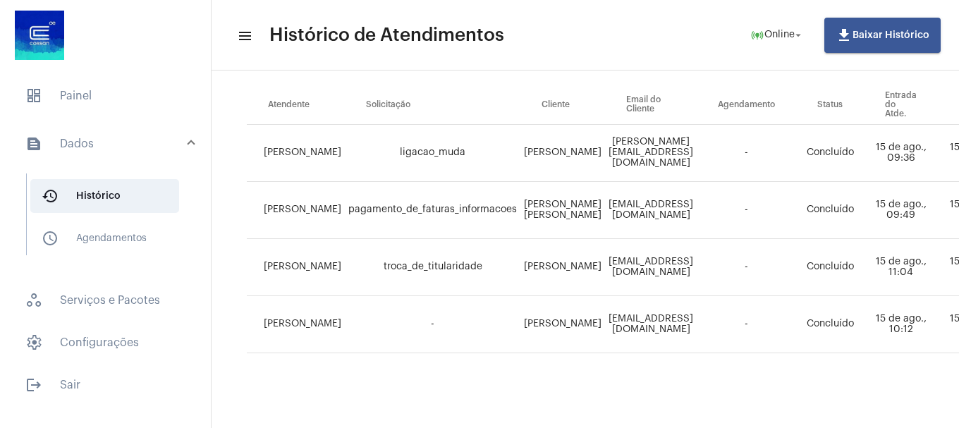
scroll to position [171, 633]
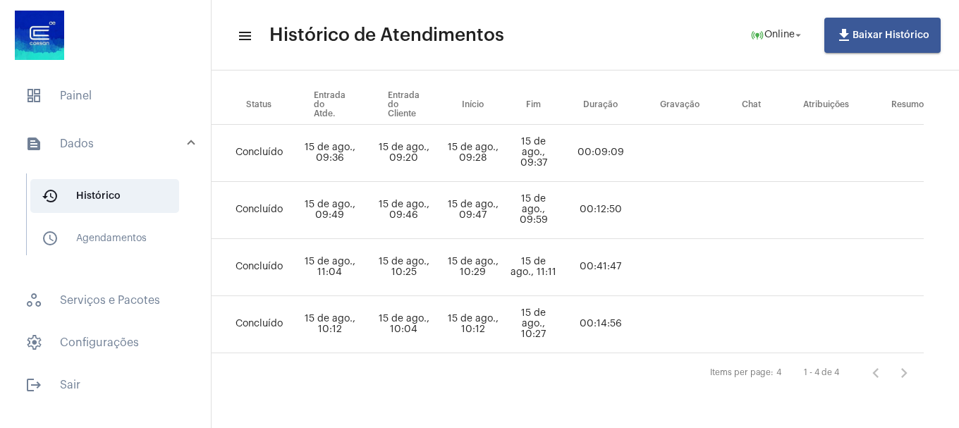
click at [594, 263] on td "00:41:47" at bounding box center [600, 267] width 77 height 57
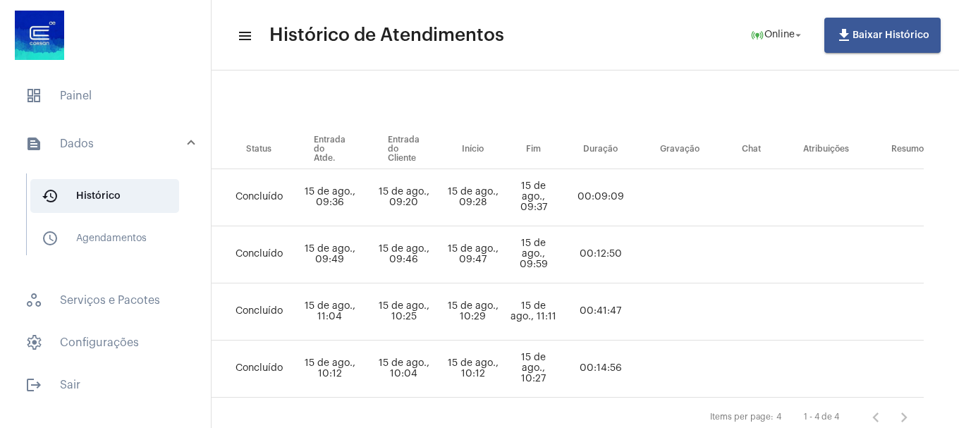
scroll to position [0, 633]
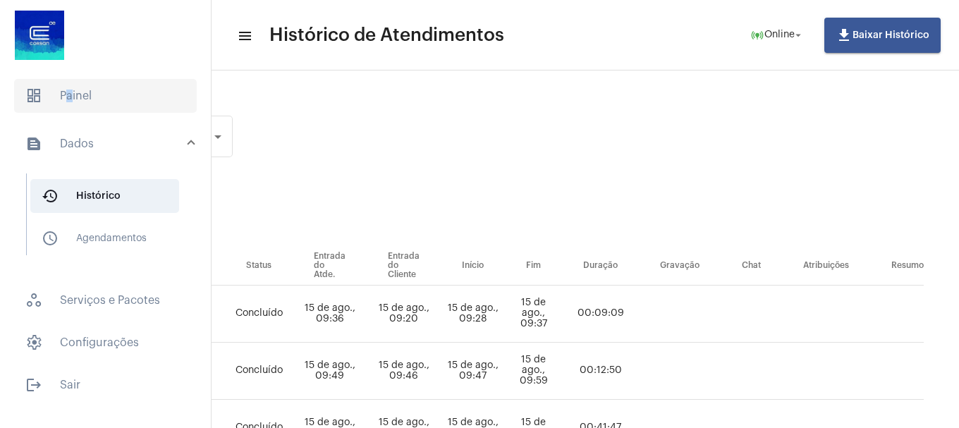
click at [63, 85] on span "dashboard Painel" at bounding box center [105, 96] width 183 height 34
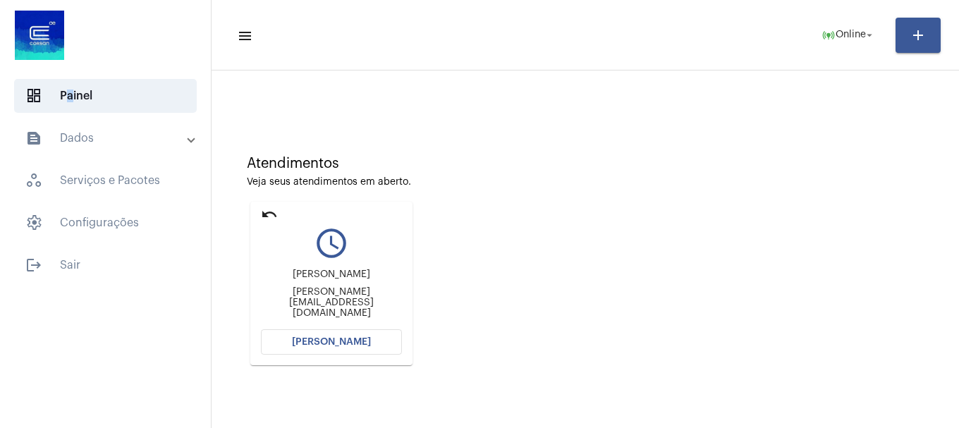
scroll to position [70, 0]
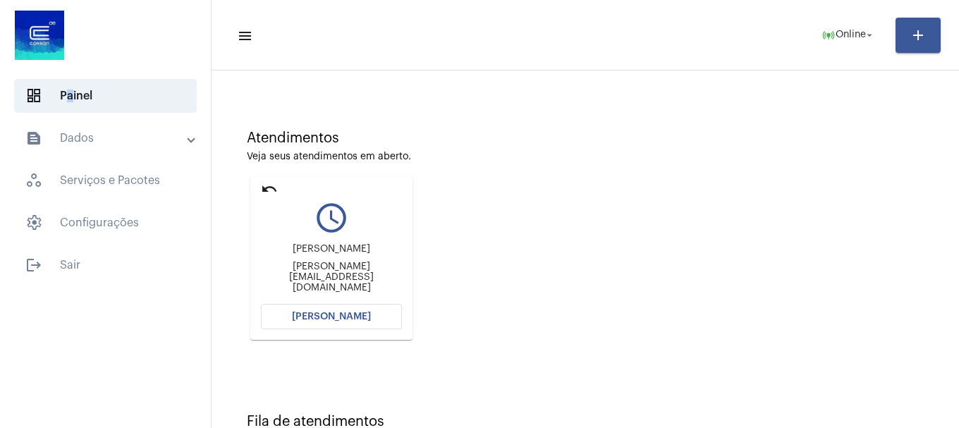
click at [319, 315] on span "[PERSON_NAME]" at bounding box center [331, 317] width 79 height 10
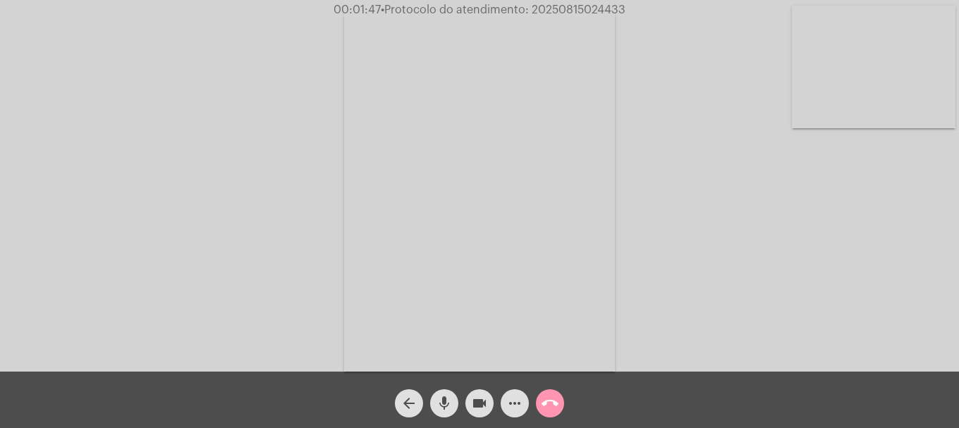
drag, startPoint x: 832, startPoint y: 110, endPoint x: 790, endPoint y: 154, distance: 60.9
click at [831, 110] on video at bounding box center [874, 67] width 164 height 123
click at [449, 402] on mat-icon "mic" at bounding box center [444, 403] width 17 height 17
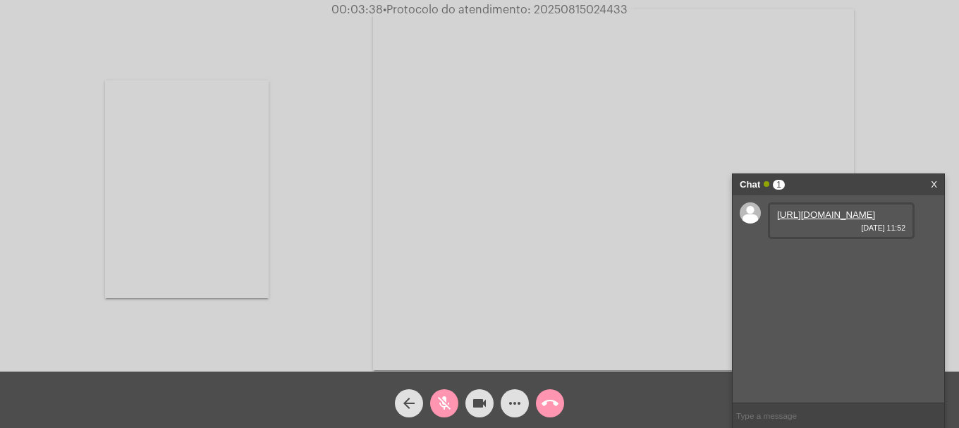
click at [803, 220] on link "https://neft-transfer-bucket.s3.amazonaws.com/temp-85490c08-bd65-90dc-52e9-8a6f…" at bounding box center [826, 214] width 98 height 11
click at [807, 260] on link "https://neft-transfer-bucket.s3.amazonaws.com/temp-7a7ff5d0-0f10-0fe4-2013-ff86…" at bounding box center [826, 255] width 98 height 11
click at [437, 406] on mat-icon "mic_off" at bounding box center [444, 403] width 17 height 17
click at [472, 402] on mat-icon "videocam" at bounding box center [479, 403] width 17 height 17
click at [472, 402] on mat-icon "videocam_off" at bounding box center [479, 403] width 17 height 17
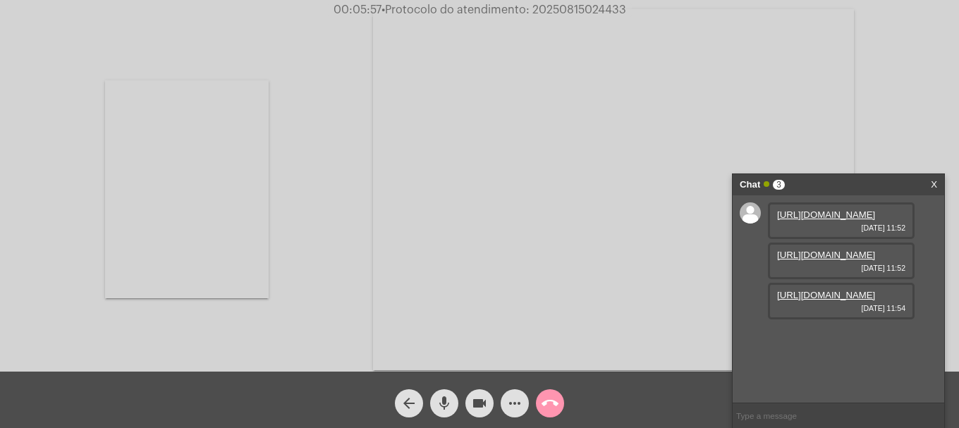
scroll to position [12, 0]
click at [804, 300] on link "https://neft-transfer-bucket.s3.amazonaws.com/temp-142376f6-ba6c-c7e3-e7dd-79d1…" at bounding box center [826, 295] width 98 height 11
click at [842, 341] on link "https://neft-transfer-bucket.s3.amazonaws.com/temp-1027a05a-122d-f30e-28c0-3c78…" at bounding box center [826, 335] width 98 height 11
click at [878, 418] on input "text" at bounding box center [837, 415] width 211 height 25
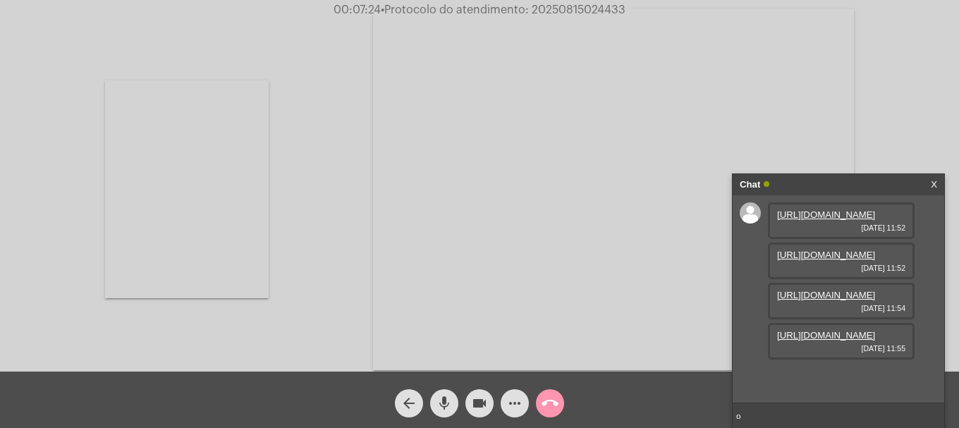
type input "oi"
click at [176, 158] on video at bounding box center [187, 189] width 164 height 218
click at [471, 405] on mat-icon "videocam" at bounding box center [479, 403] width 17 height 17
click at [484, 408] on mat-icon "videocam_off" at bounding box center [479, 403] width 17 height 17
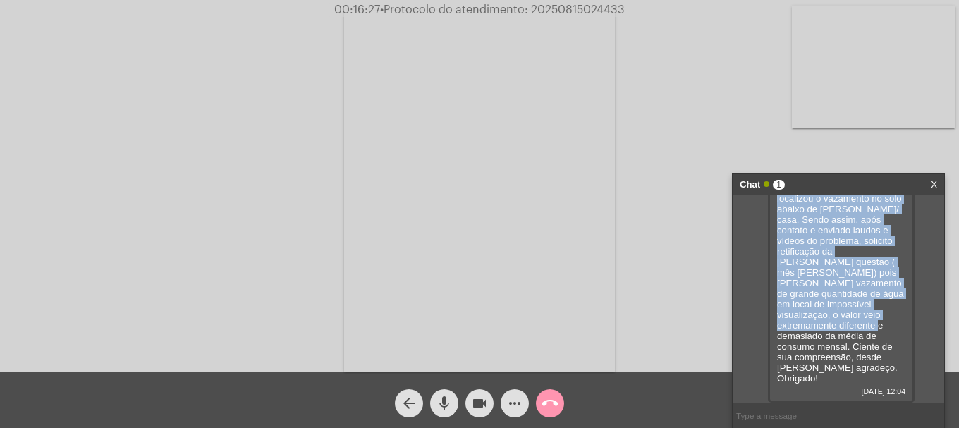
scroll to position [439, 0]
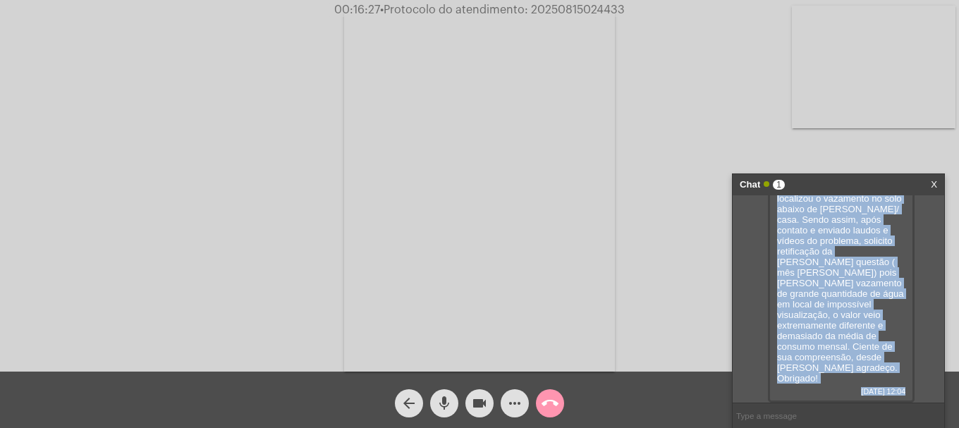
drag, startPoint x: 774, startPoint y: 260, endPoint x: 873, endPoint y: 403, distance: 173.8
click at [873, 403] on ng-chat-window "Chat 1 X https://neft-transfer-bucket.s3.amazonaws.com/temp-85490c08-bd65-90dc-…" at bounding box center [837, 301] width 211 height 254
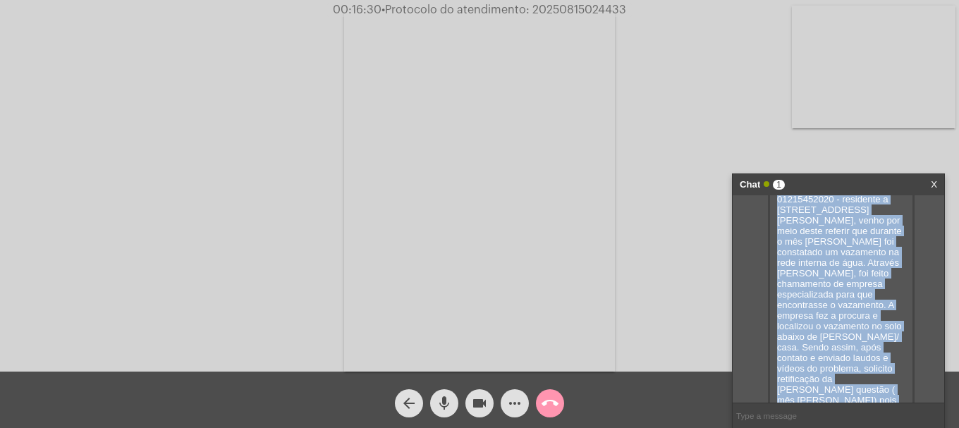
scroll to position [298, 0]
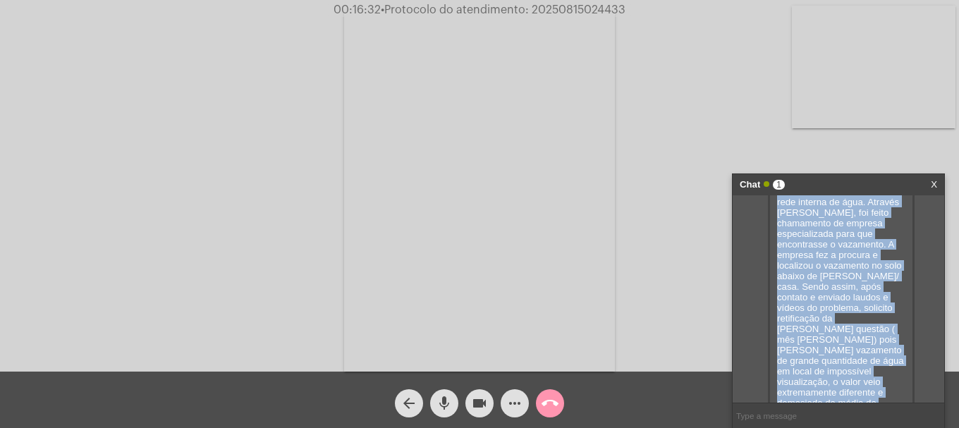
copy div "Eu Patrick Alves Krüger, CPF 01215452020 - residente a rua Avenida João Oliveir…"
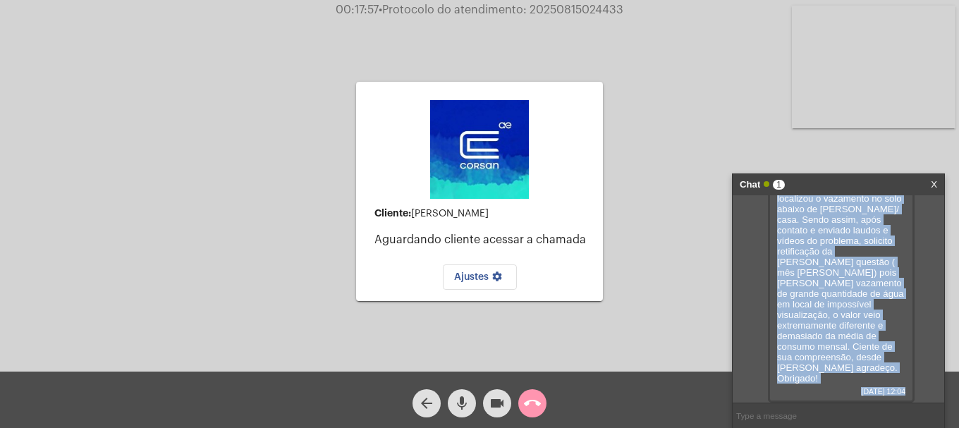
scroll to position [439, 0]
click at [725, 171] on div "Cliente: Patrick Aguardando cliente acessar a chamada Ajustes settings Acessand…" at bounding box center [479, 190] width 956 height 372
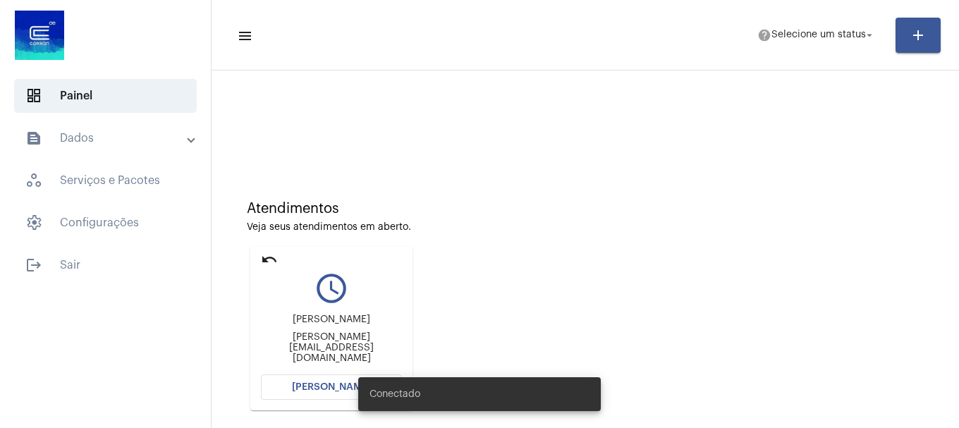
click at [268, 260] on mat-icon "undo" at bounding box center [269, 259] width 17 height 17
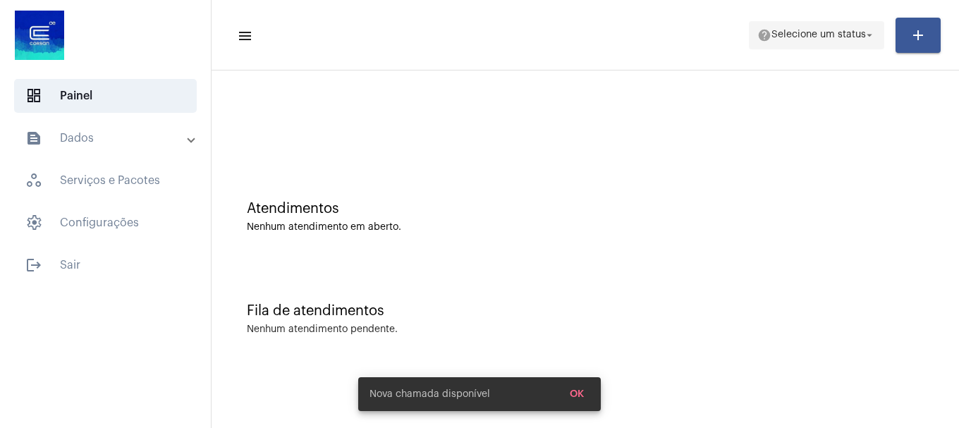
drag, startPoint x: 768, startPoint y: 55, endPoint x: 785, endPoint y: 41, distance: 22.0
click at [769, 53] on mat-toolbar-row "menu help Selecione um status arrow_drop_down add" at bounding box center [584, 35] width 747 height 45
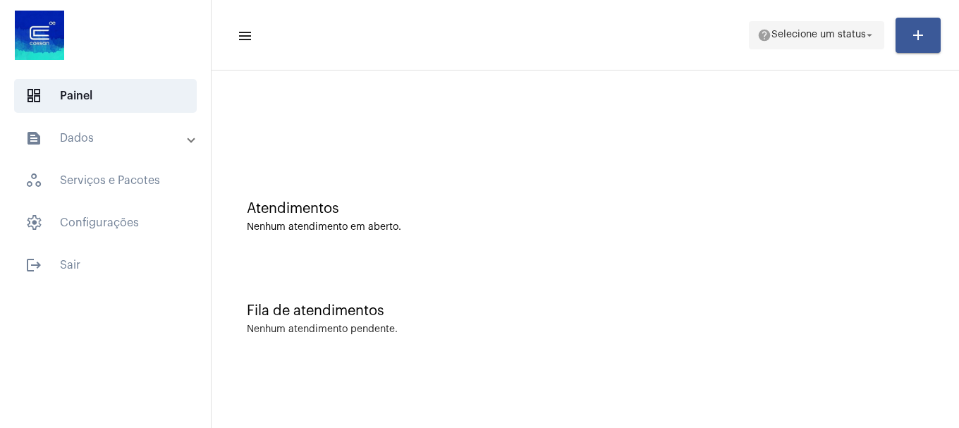
click at [785, 41] on span "help Selecione um status arrow_drop_down" at bounding box center [816, 34] width 118 height 25
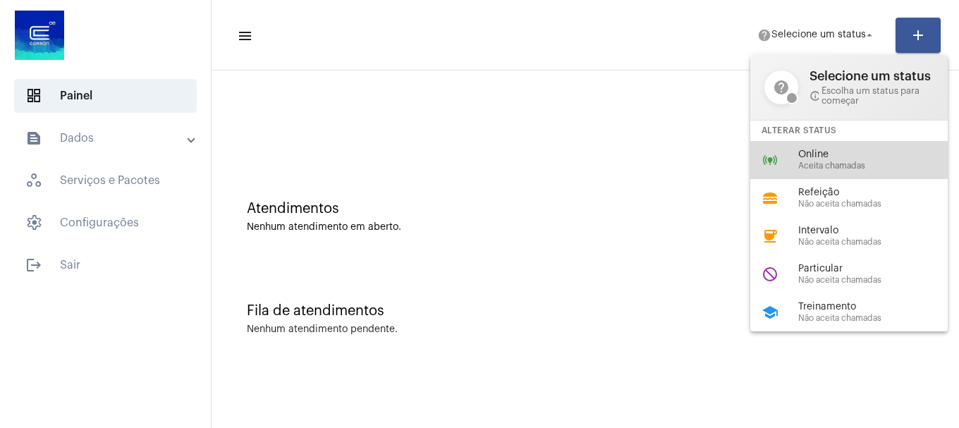
click at [802, 149] on span "Online" at bounding box center [878, 154] width 161 height 11
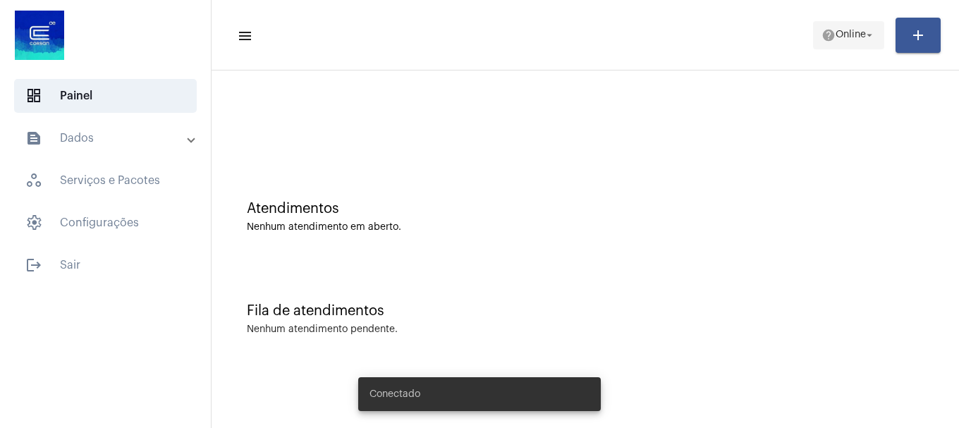
click at [840, 44] on span "help Online arrow_drop_down" at bounding box center [848, 34] width 54 height 25
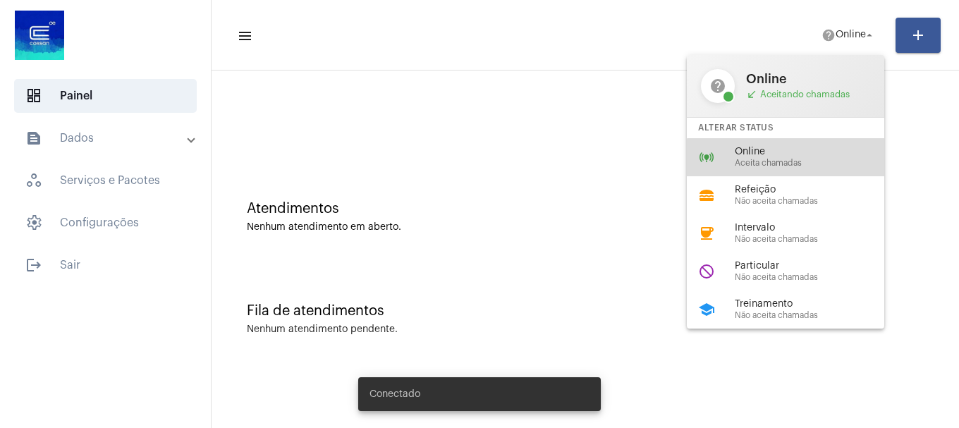
click at [803, 171] on div "online_prediction Online Aceita chamadas" at bounding box center [797, 157] width 220 height 38
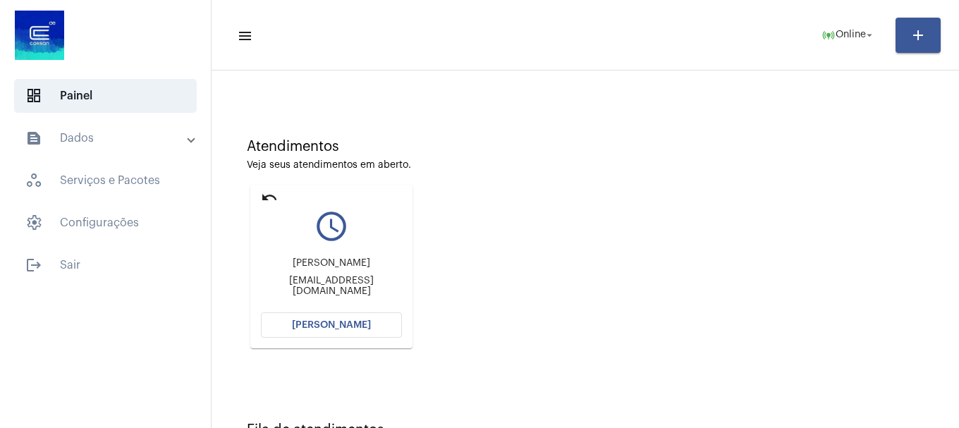
scroll to position [123, 0]
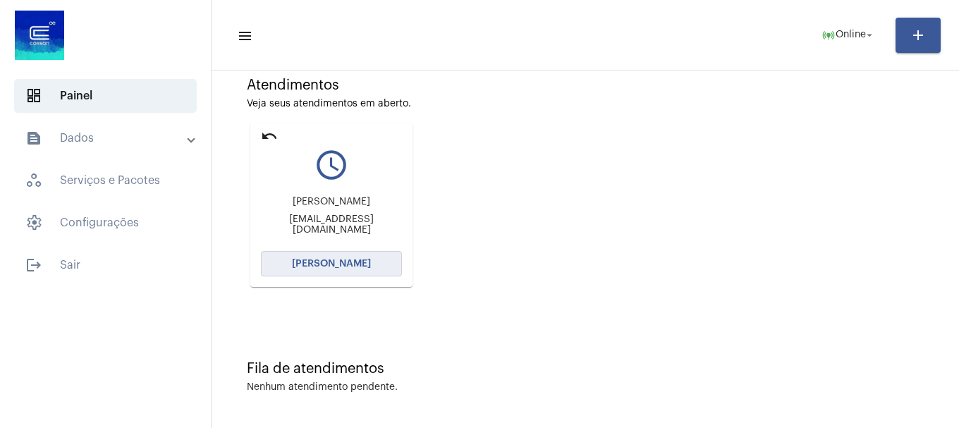
click at [384, 254] on button "[PERSON_NAME]" at bounding box center [331, 263] width 141 height 25
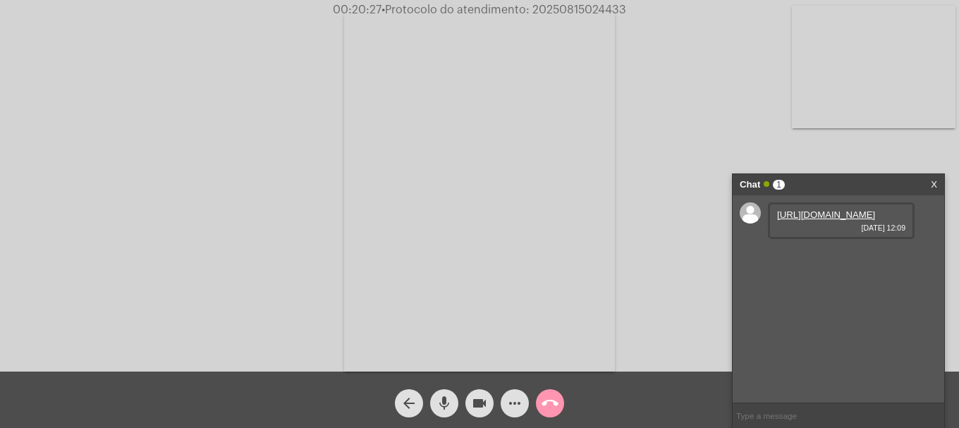
click at [815, 220] on link "[URL][DOMAIN_NAME]" at bounding box center [826, 214] width 98 height 11
drag, startPoint x: 734, startPoint y: 109, endPoint x: 736, endPoint y: 87, distance: 21.3
click at [735, 104] on div "Acessando Câmera e Microfone..." at bounding box center [479, 190] width 956 height 372
click at [908, 30] on video at bounding box center [874, 67] width 164 height 123
click at [539, 4] on span "• Protocolo do atendimento: 20250815024433" at bounding box center [503, 9] width 245 height 11
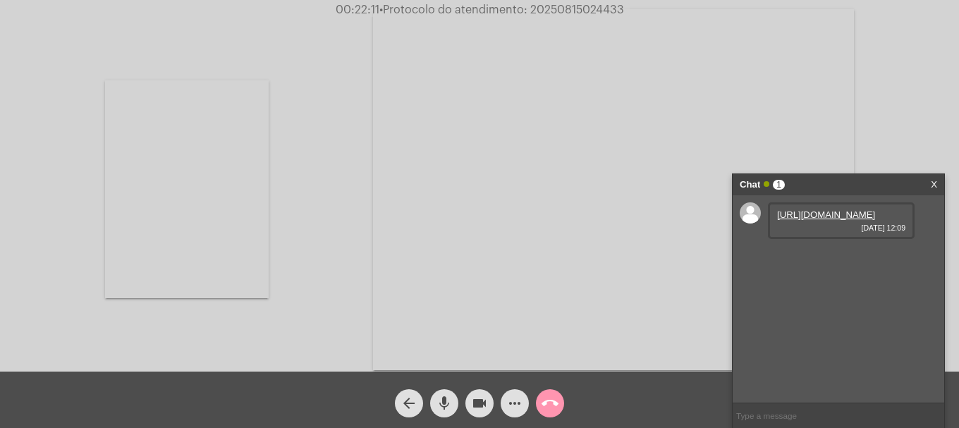
click at [539, 4] on span "• Protocolo do atendimento: 20250815024433" at bounding box center [501, 9] width 245 height 11
copy span "20250815024433"
click at [766, 415] on input "text" at bounding box center [837, 415] width 211 height 25
paste input "20250815024433"
type input "20250815024433"
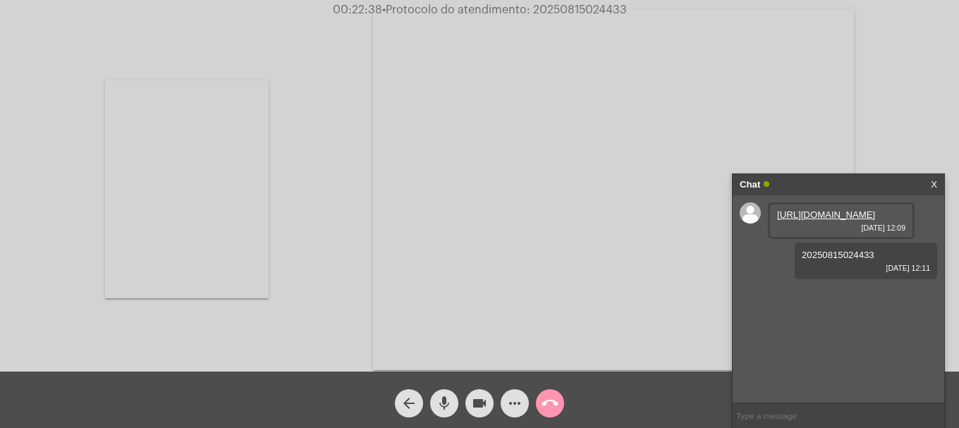
click at [541, 400] on mat-icon "call_end" at bounding box center [549, 403] width 17 height 17
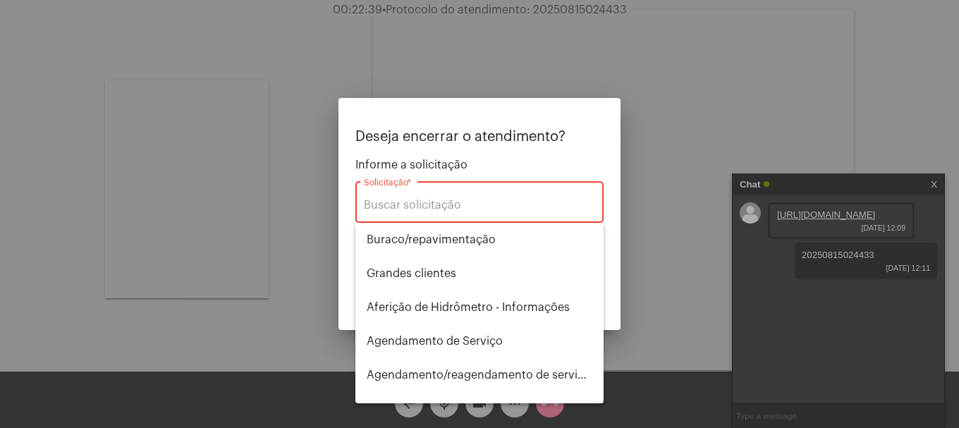
click at [490, 192] on div "Solicitação *" at bounding box center [479, 200] width 231 height 44
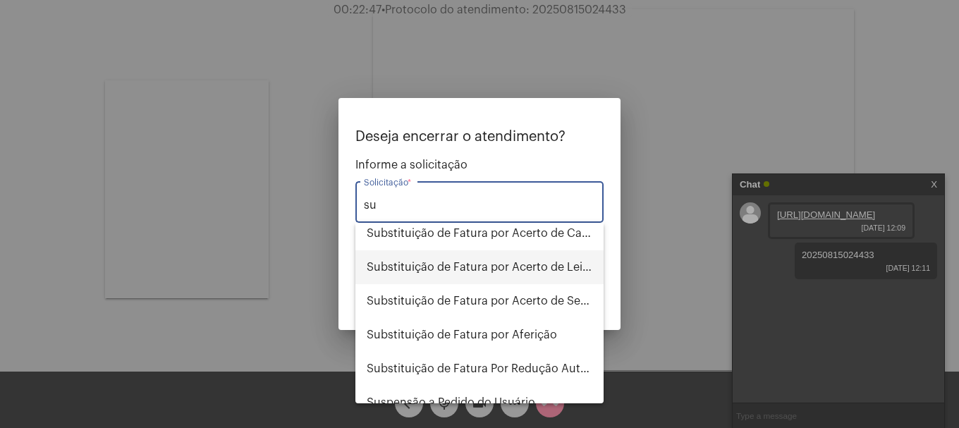
scroll to position [192, 0]
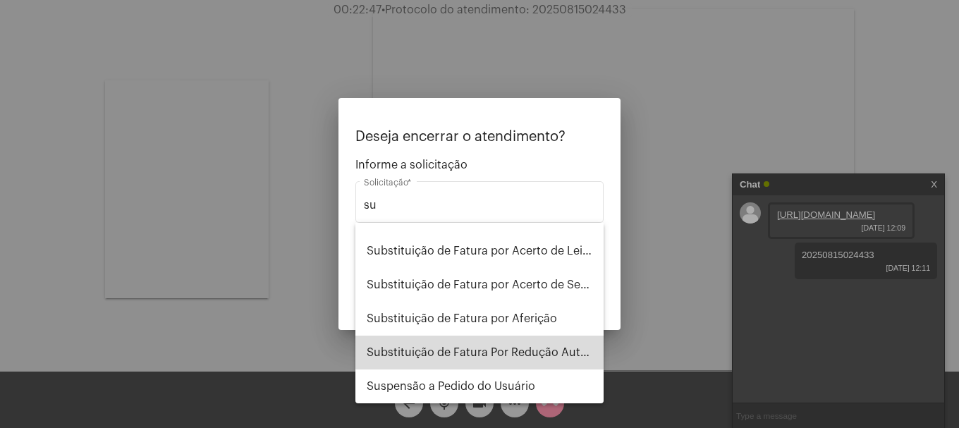
click at [520, 347] on span "Substituição de Fatura Por Redução Autorizada" at bounding box center [480, 353] width 226 height 34
type input "Substituição de Fatura Por Redução Autorizada"
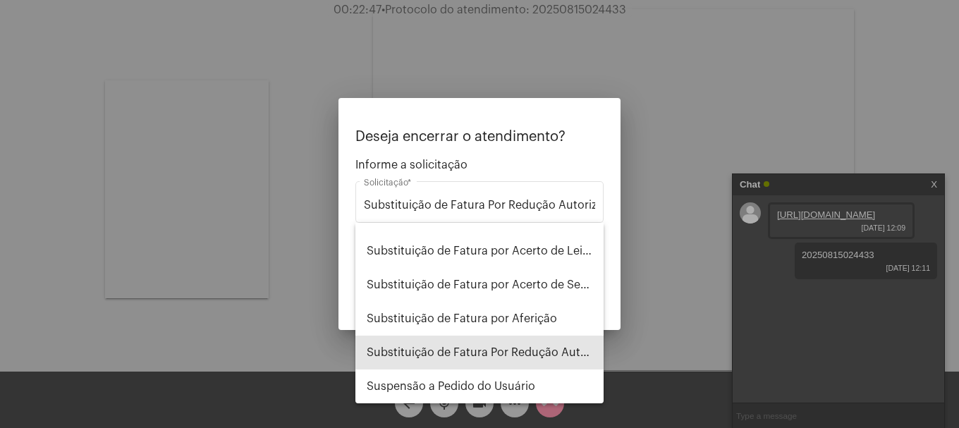
scroll to position [0, 17]
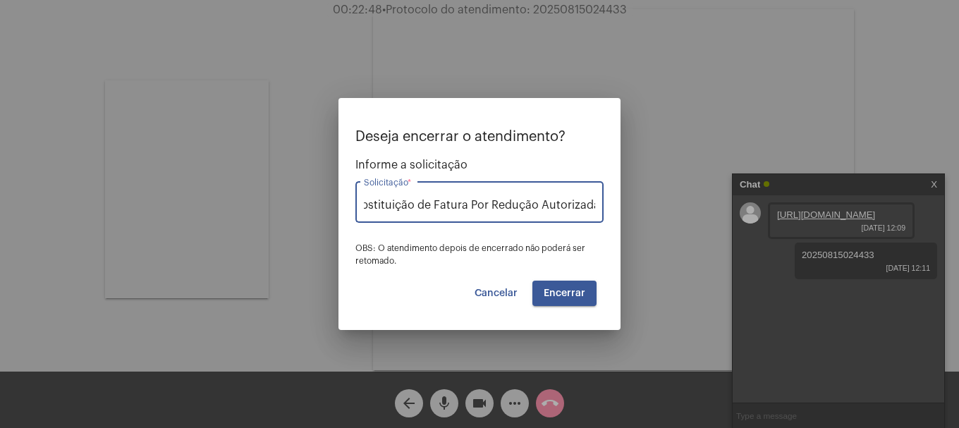
drag, startPoint x: 602, startPoint y: 288, endPoint x: 581, endPoint y: 288, distance: 21.1
click at [600, 288] on div "Deseja encerrar o atendimento? Informe a solicitação Substituição de Fatura Por…" at bounding box center [479, 217] width 248 height 177
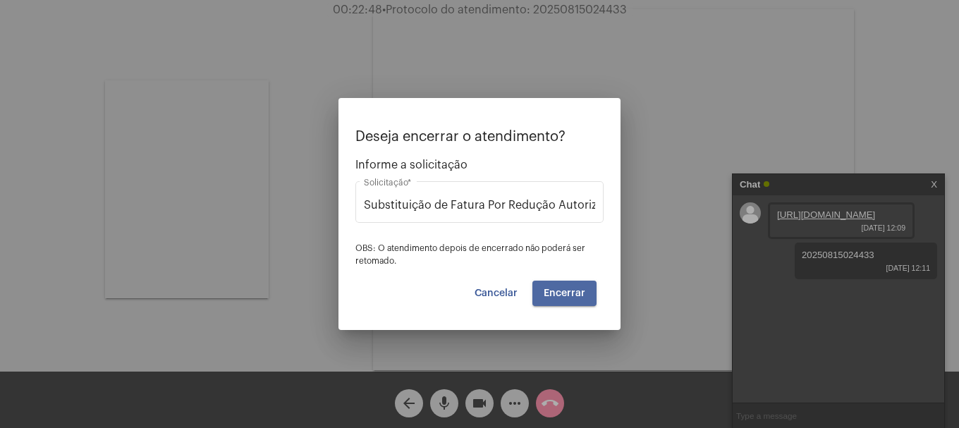
click at [581, 288] on span "Encerrar" at bounding box center [565, 293] width 42 height 10
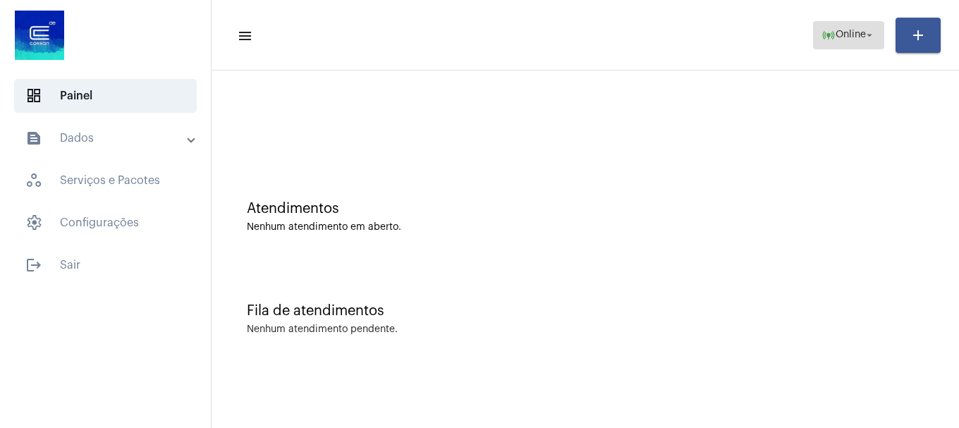
click at [842, 45] on span "online_prediction Online arrow_drop_down" at bounding box center [848, 34] width 54 height 25
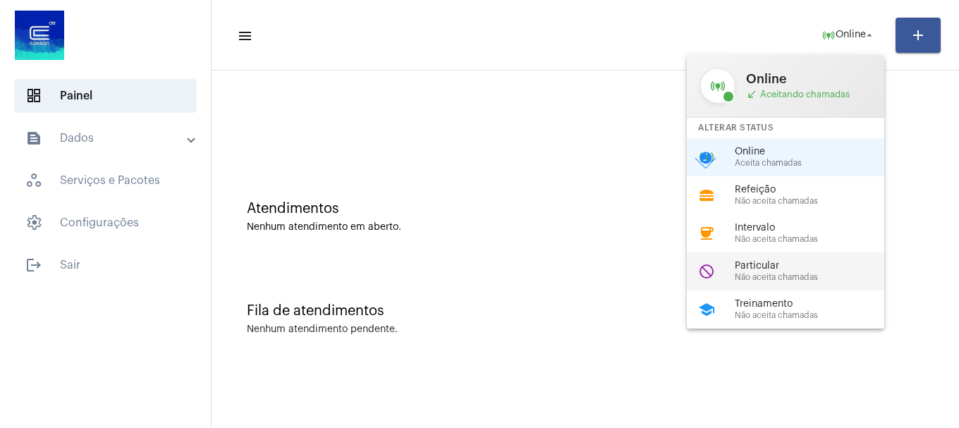
click at [823, 257] on div "do_not_disturb Particular Não aceita chamadas" at bounding box center [797, 271] width 220 height 38
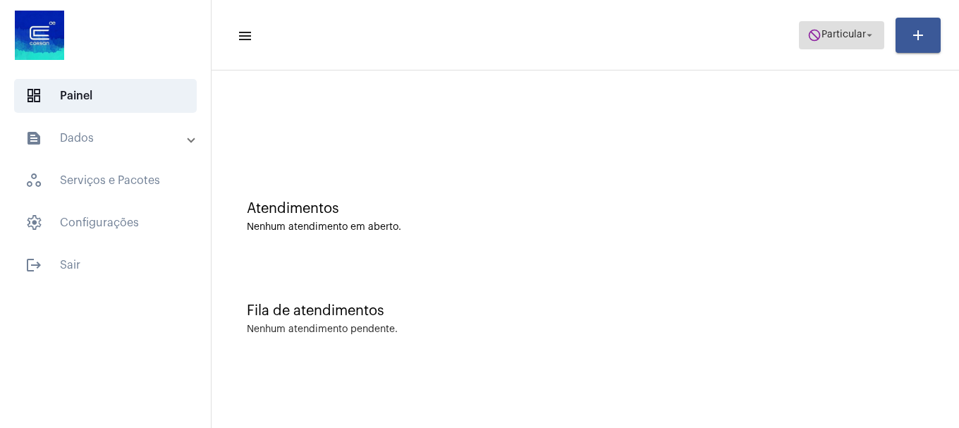
click at [806, 49] on button "do_not_disturb Particular arrow_drop_down" at bounding box center [841, 35] width 85 height 28
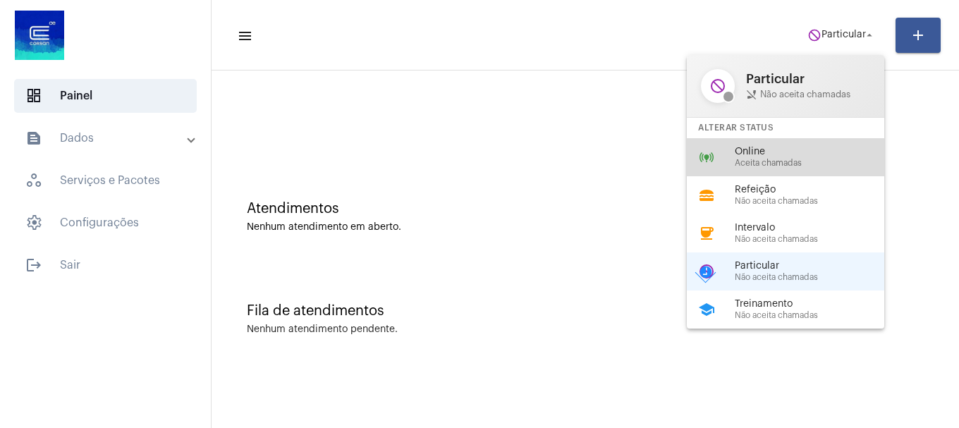
click at [785, 164] on span "Aceita chamadas" at bounding box center [815, 163] width 161 height 9
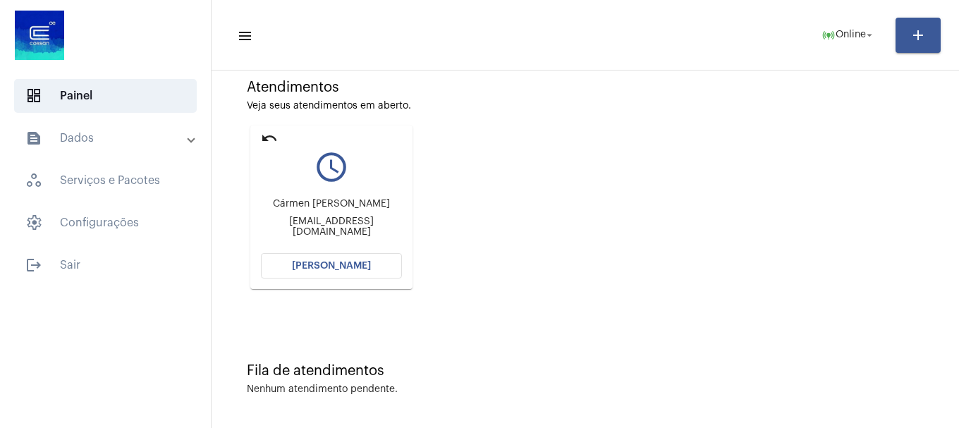
scroll to position [123, 0]
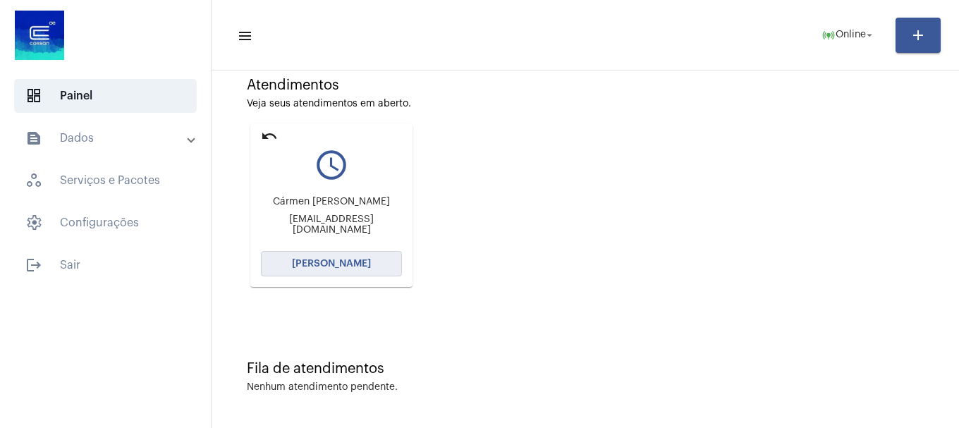
click at [324, 257] on button "[PERSON_NAME]" at bounding box center [331, 263] width 141 height 25
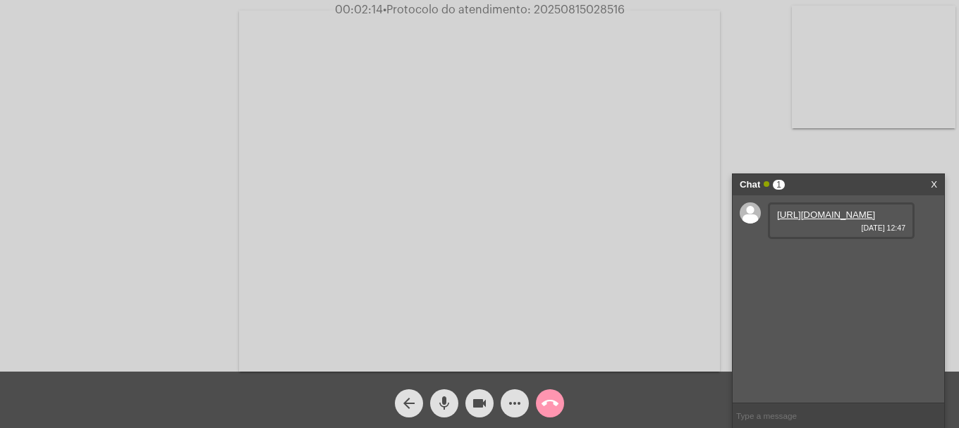
click at [796, 220] on link "[URL][DOMAIN_NAME]" at bounding box center [826, 214] width 98 height 11
click at [860, 260] on link "[URL][DOMAIN_NAME]" at bounding box center [826, 255] width 98 height 11
click at [441, 401] on mat-icon "mic" at bounding box center [444, 403] width 17 height 17
click at [482, 400] on mat-icon "videocam" at bounding box center [479, 403] width 17 height 17
drag, startPoint x: 568, startPoint y: 242, endPoint x: 553, endPoint y: 240, distance: 14.3
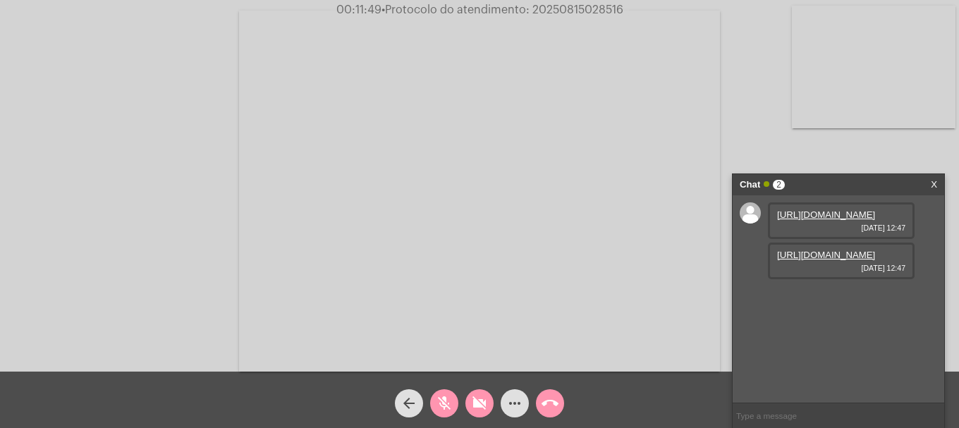
click at [563, 241] on video at bounding box center [479, 191] width 481 height 361
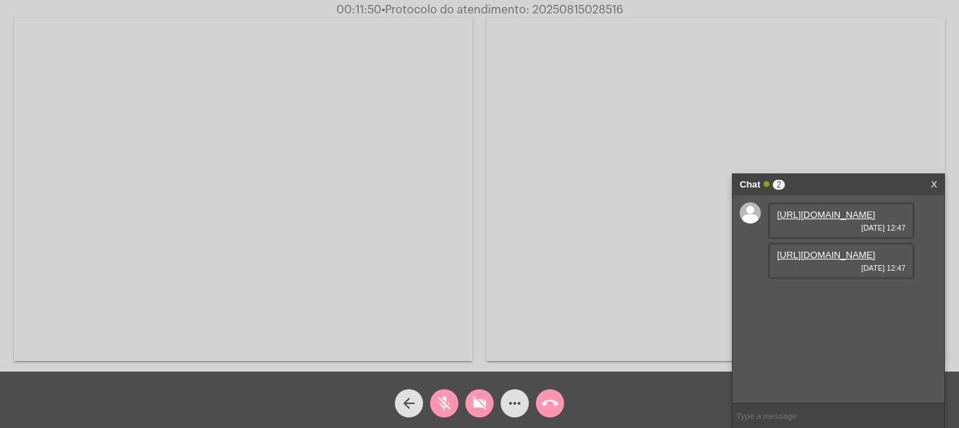
click at [390, 221] on video at bounding box center [243, 189] width 458 height 343
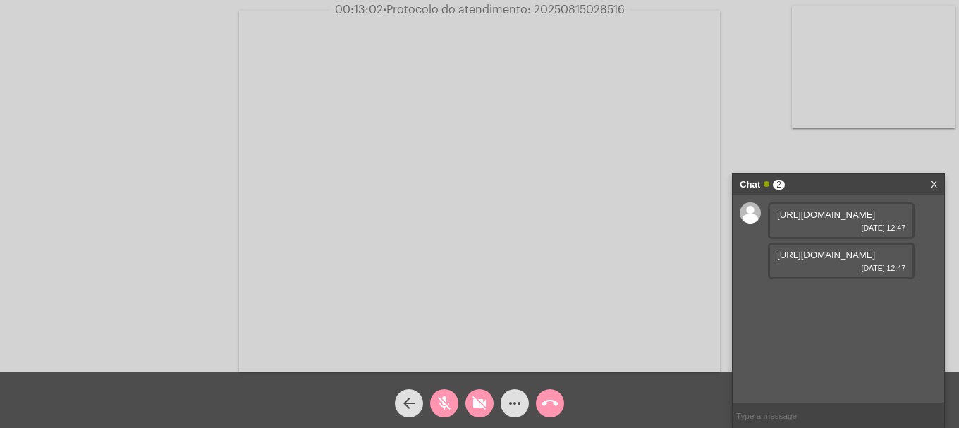
click at [434, 403] on button "mic_off" at bounding box center [444, 403] width 28 height 28
click at [474, 405] on mat-icon "videocam_off" at bounding box center [479, 403] width 17 height 17
click at [520, 404] on mat-icon "more_horiz" at bounding box center [514, 403] width 17 height 17
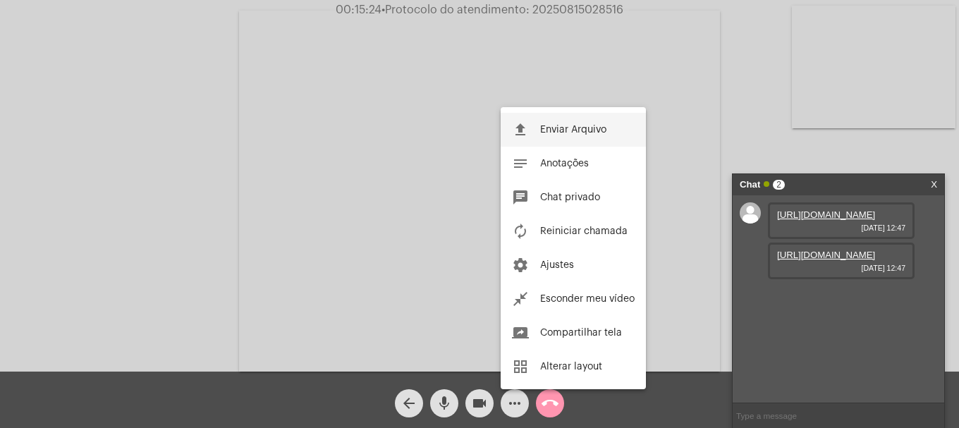
click at [594, 121] on button "file_upload Enviar Arquivo" at bounding box center [573, 130] width 145 height 34
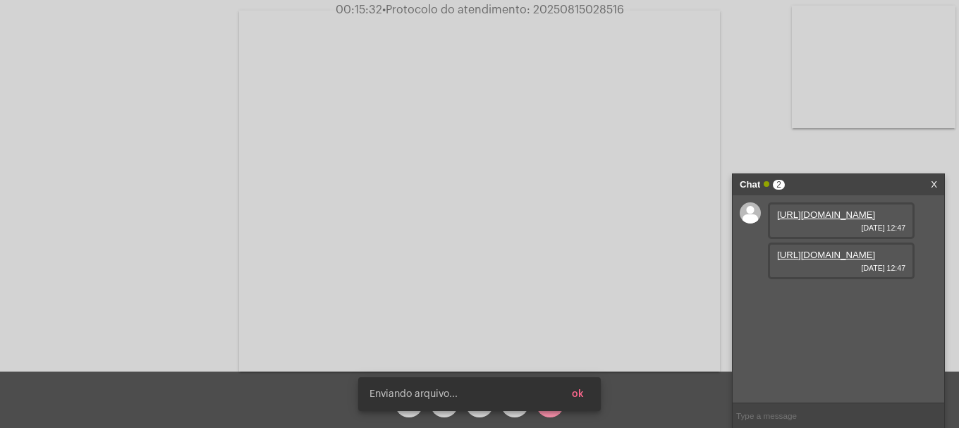
scroll to position [12, 0]
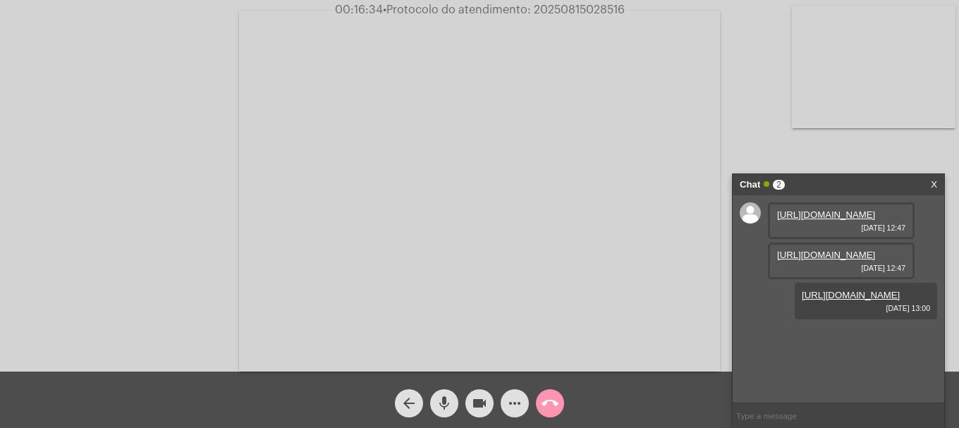
click at [572, 3] on span "00:16:34 • Protocolo do atendimento: 20250815028516" at bounding box center [479, 10] width 301 height 14
copy span "20250815028516"
click at [869, 424] on input "text" at bounding box center [837, 415] width 211 height 25
paste input "20250815028516"
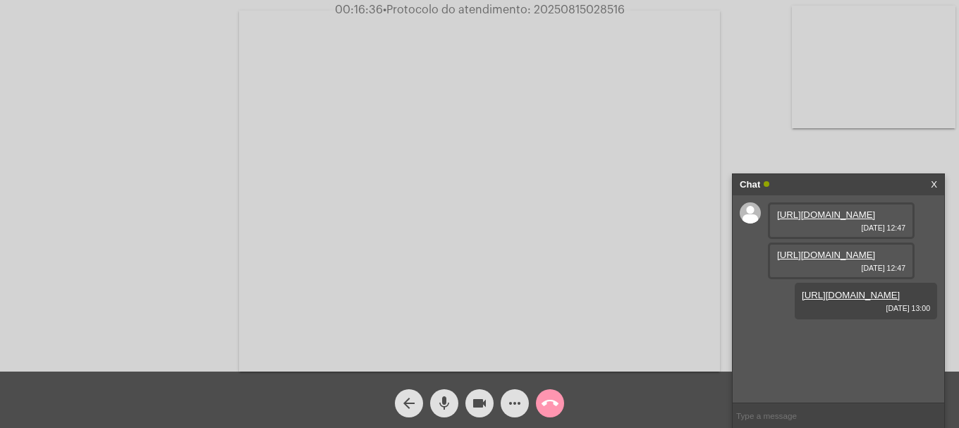
type input "20250815028516"
click at [549, 406] on mat-icon "call_end" at bounding box center [549, 403] width 17 height 17
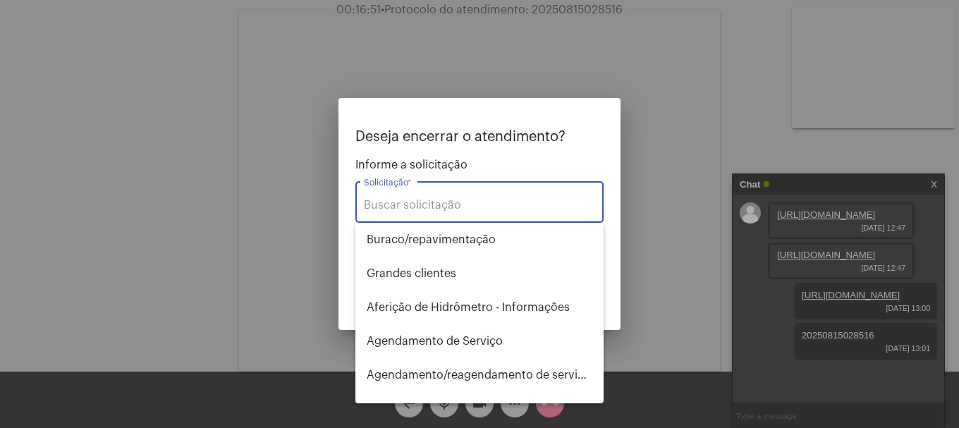
click at [448, 210] on input "Solicitação *" at bounding box center [479, 205] width 231 height 13
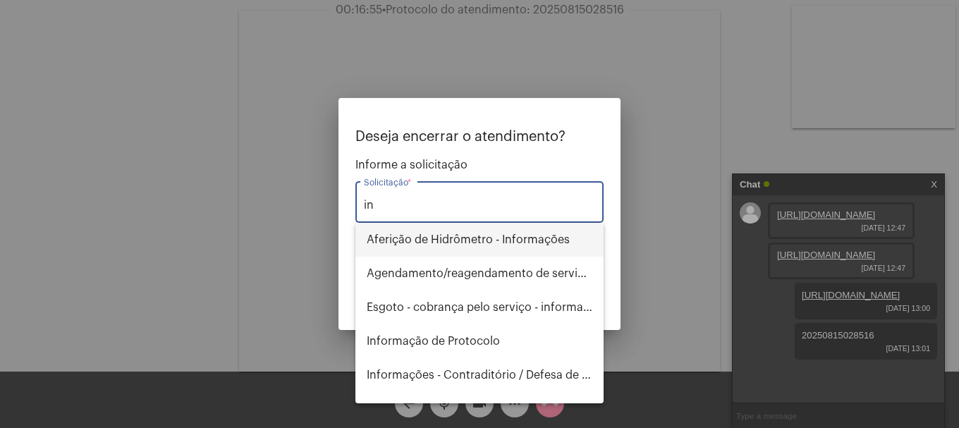
type input "i"
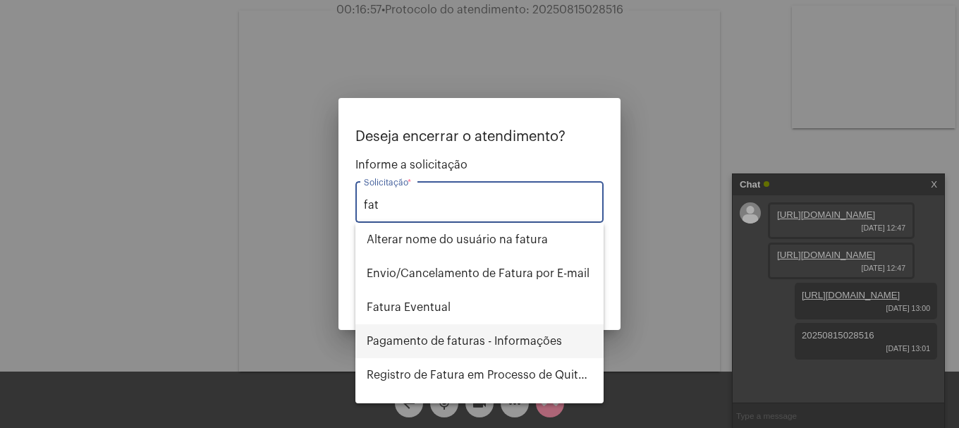
drag, startPoint x: 475, startPoint y: 344, endPoint x: 517, endPoint y: 319, distance: 48.7
click at [475, 343] on span "Pagamento de faturas - Informações" at bounding box center [480, 341] width 226 height 34
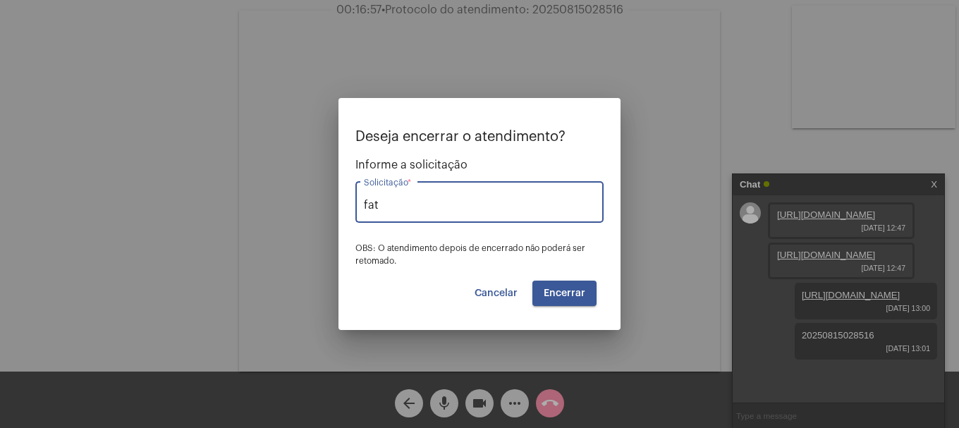
type input "Pagamento de faturas - Informações"
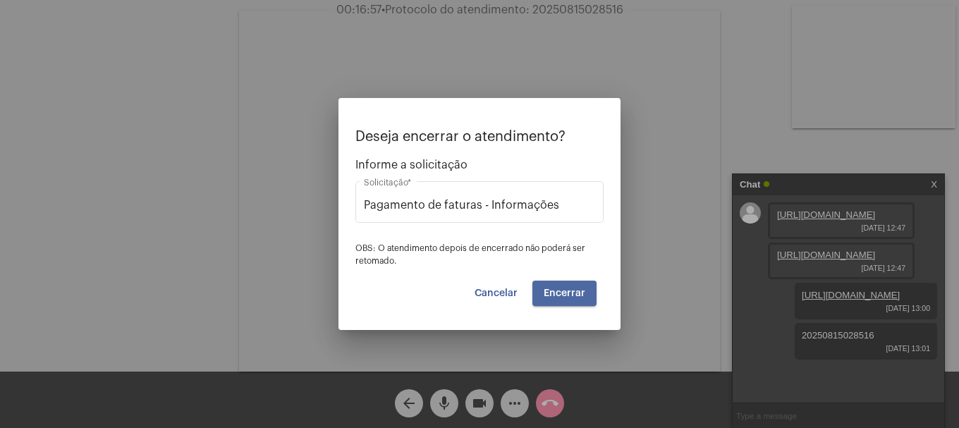
click at [551, 302] on button "Encerrar" at bounding box center [564, 293] width 64 height 25
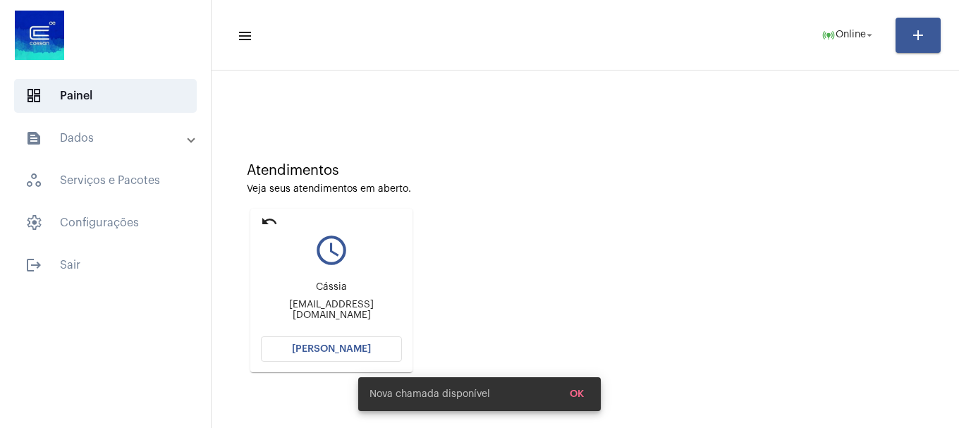
scroll to position [70, 0]
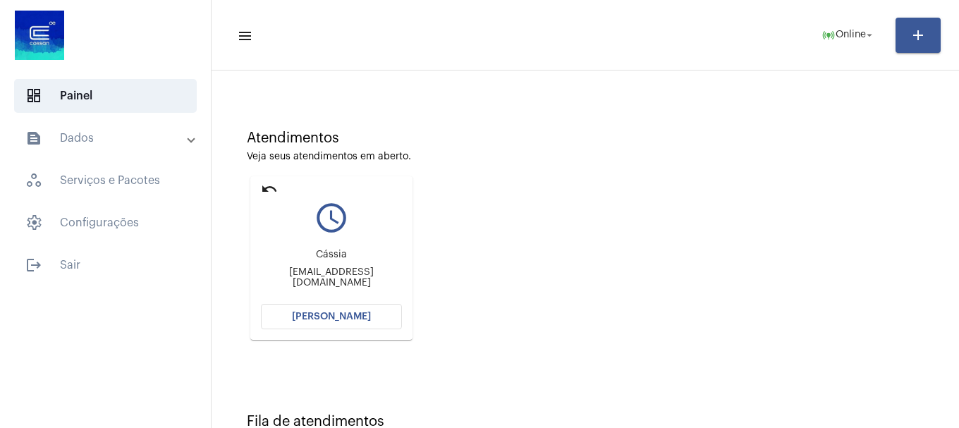
click at [334, 312] on span "[PERSON_NAME]" at bounding box center [331, 317] width 79 height 10
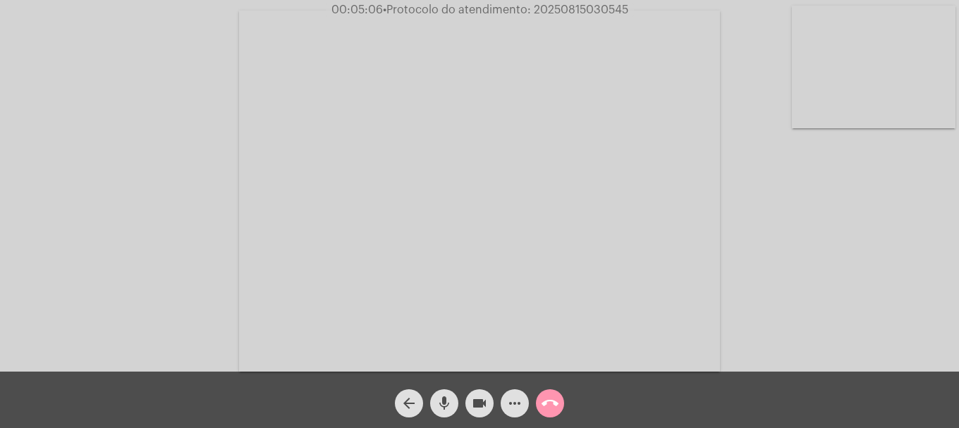
click at [451, 407] on mat-icon "mic" at bounding box center [444, 403] width 17 height 17
click at [445, 391] on span "mic_off" at bounding box center [444, 403] width 17 height 28
click at [506, 396] on mat-icon "more_horiz" at bounding box center [514, 403] width 17 height 17
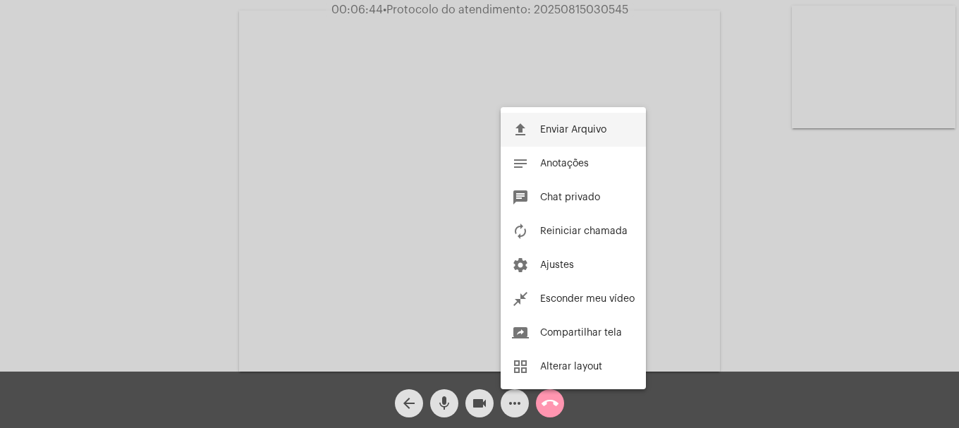
click at [548, 135] on button "file_upload Enviar Arquivo" at bounding box center [573, 130] width 145 height 34
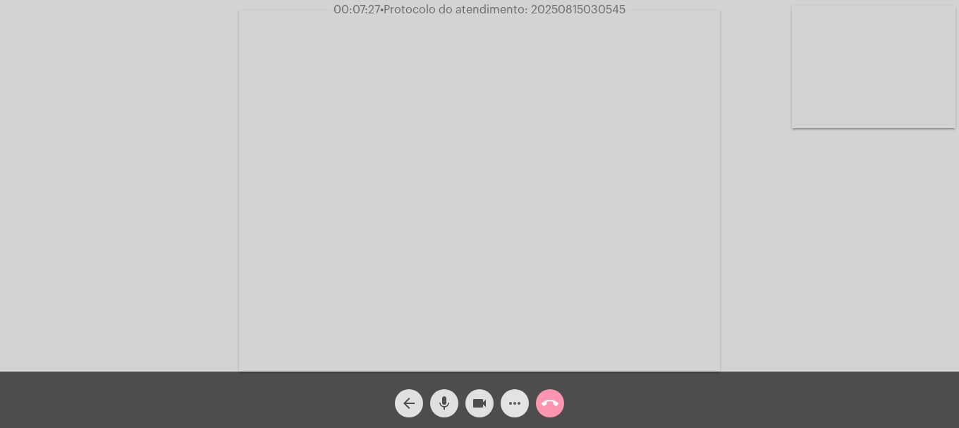
click at [522, 403] on mat-icon "more_horiz" at bounding box center [514, 403] width 17 height 17
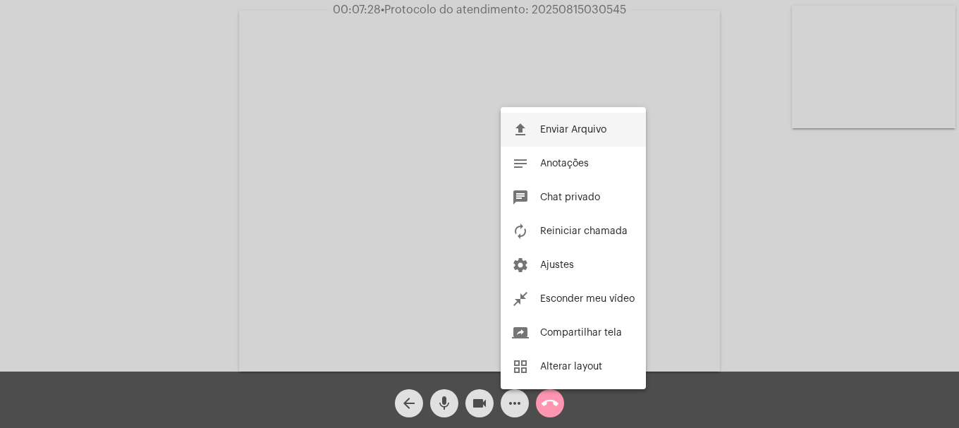
click at [522, 122] on mat-icon "file_upload" at bounding box center [520, 129] width 17 height 17
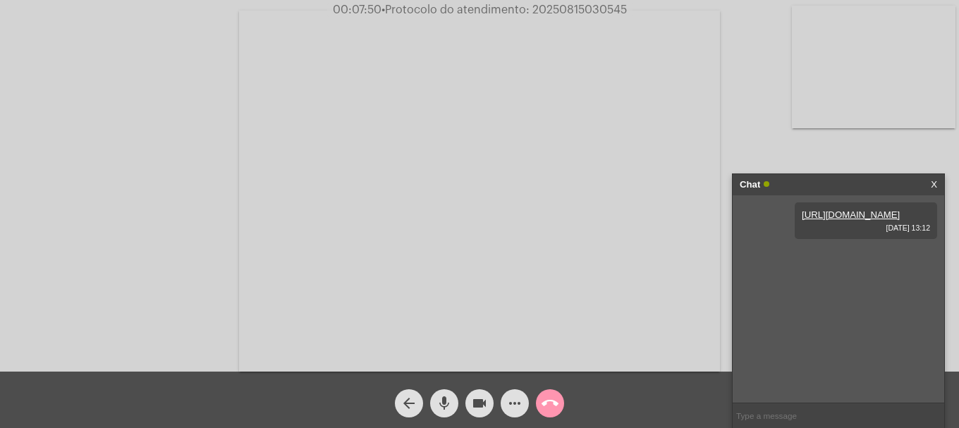
click at [486, 412] on span "videocam" at bounding box center [479, 403] width 17 height 28
click at [444, 405] on mat-icon "mic" at bounding box center [444, 403] width 17 height 17
click at [474, 395] on mat-icon "videocam_off" at bounding box center [479, 403] width 17 height 17
click at [855, 73] on video at bounding box center [874, 67] width 164 height 123
click at [436, 410] on mat-icon "mic_off" at bounding box center [444, 403] width 17 height 17
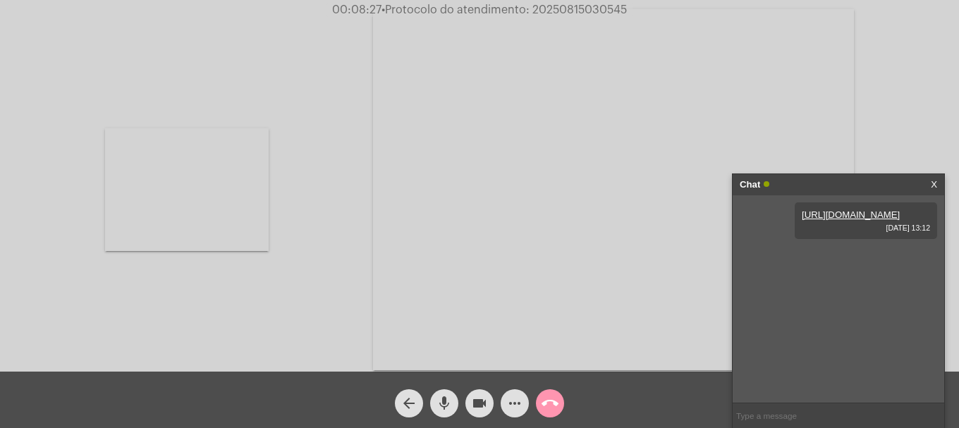
click at [567, 8] on span "• Protocolo do atendimento: 20250815030545" at bounding box center [503, 9] width 245 height 11
copy span "20250815030545"
click at [799, 416] on input "text" at bounding box center [837, 415] width 211 height 25
paste input "20250815030545"
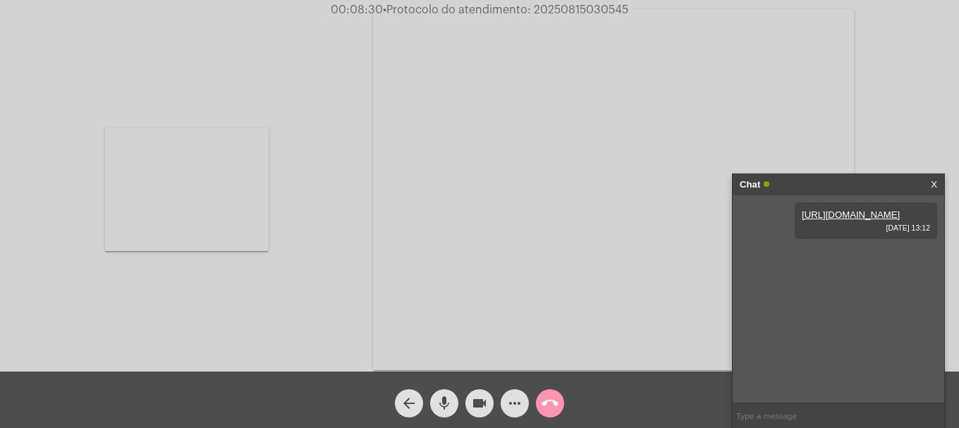
type input "20250815030545"
click at [551, 410] on mat-icon "call_end" at bounding box center [549, 403] width 17 height 17
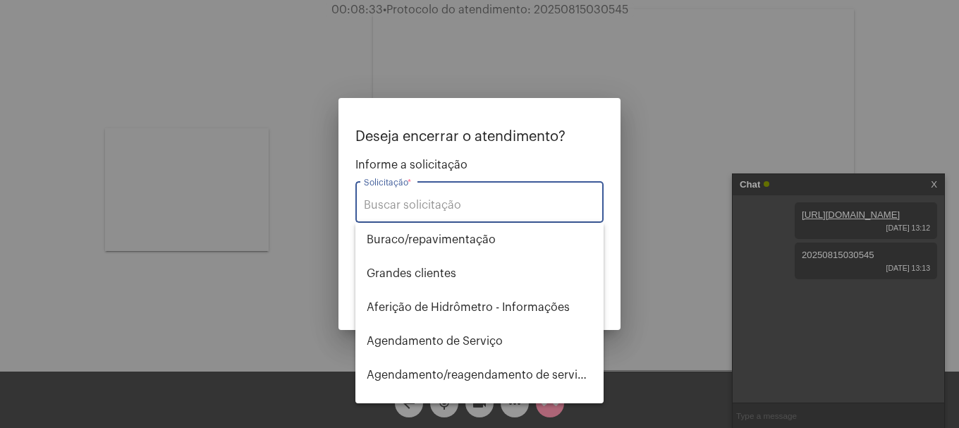
drag, startPoint x: 453, startPoint y: 207, endPoint x: 453, endPoint y: 200, distance: 7.1
click at [453, 201] on input "Solicitação *" at bounding box center [479, 205] width 231 height 13
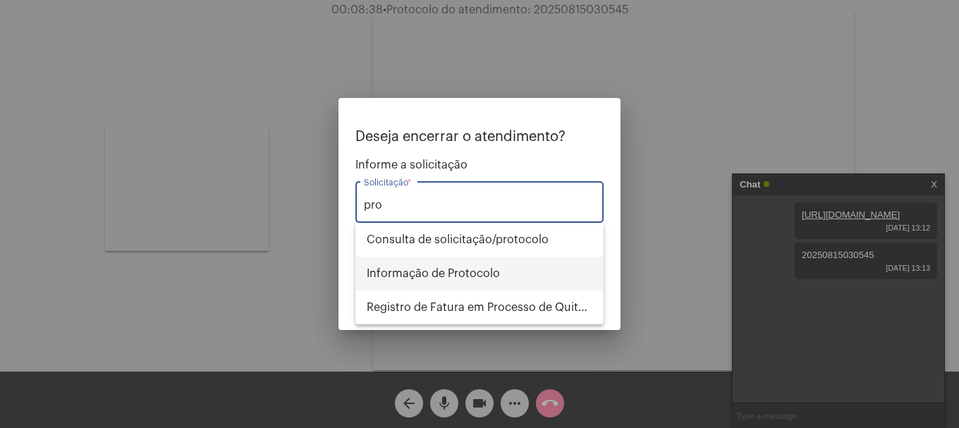
click at [450, 271] on span "Informação de Protocolo" at bounding box center [480, 274] width 226 height 34
type input "Informação de Protocolo"
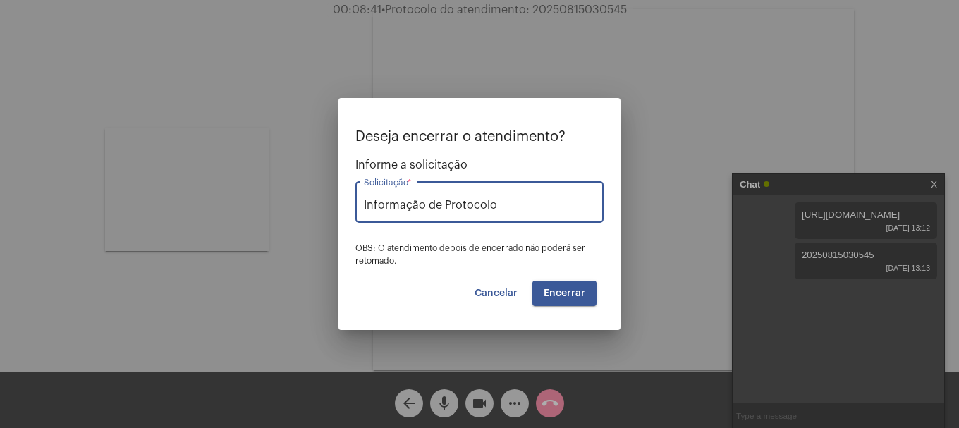
click at [560, 299] on button "Encerrar" at bounding box center [564, 293] width 64 height 25
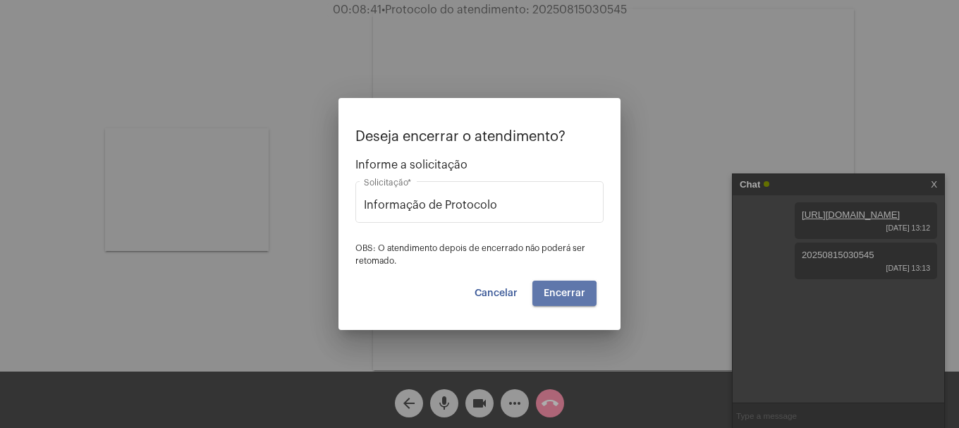
click at [560, 299] on button "Encerrar" at bounding box center [564, 293] width 64 height 25
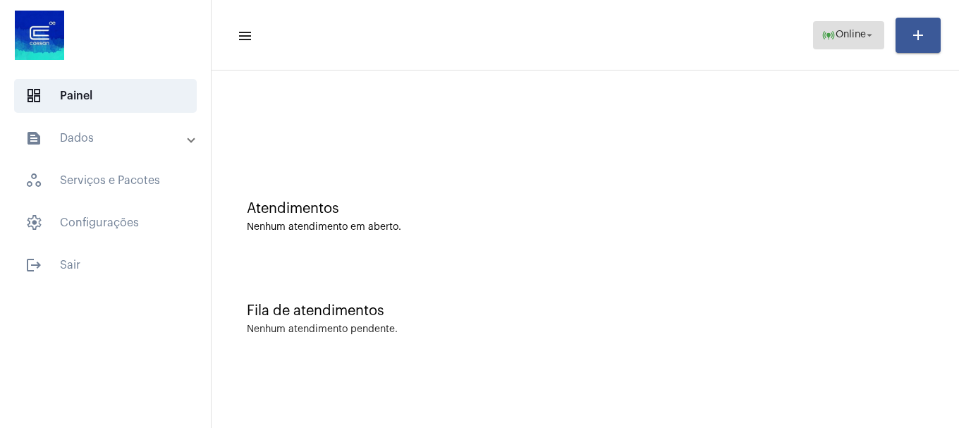
click at [844, 35] on span "Online" at bounding box center [850, 35] width 30 height 10
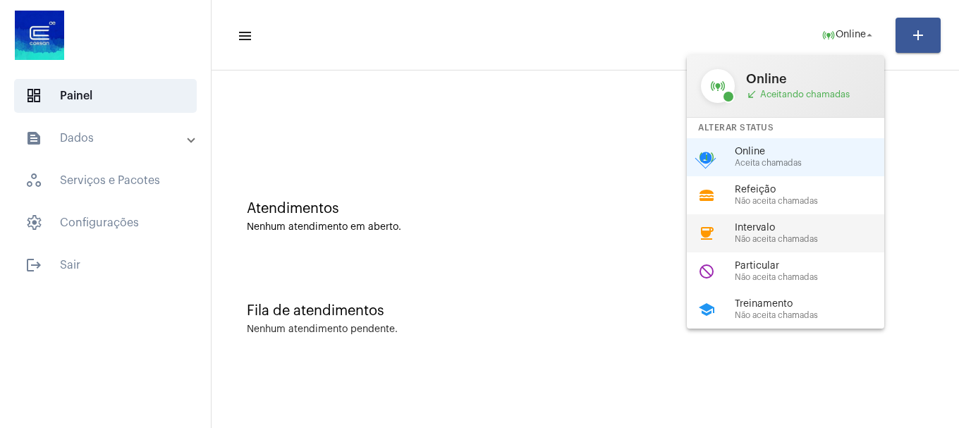
click at [790, 235] on span "Não aceita chamadas" at bounding box center [815, 239] width 161 height 9
